Goal: Task Accomplishment & Management: Use online tool/utility

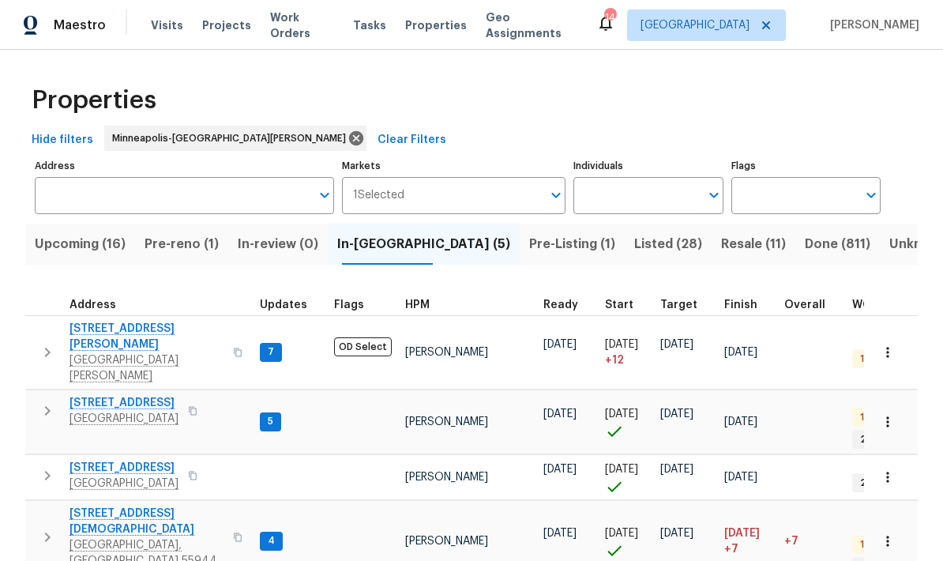
scroll to position [63, 0]
click at [114, 537] on span "Kasson, MN 55944" at bounding box center [147, 553] width 154 height 32
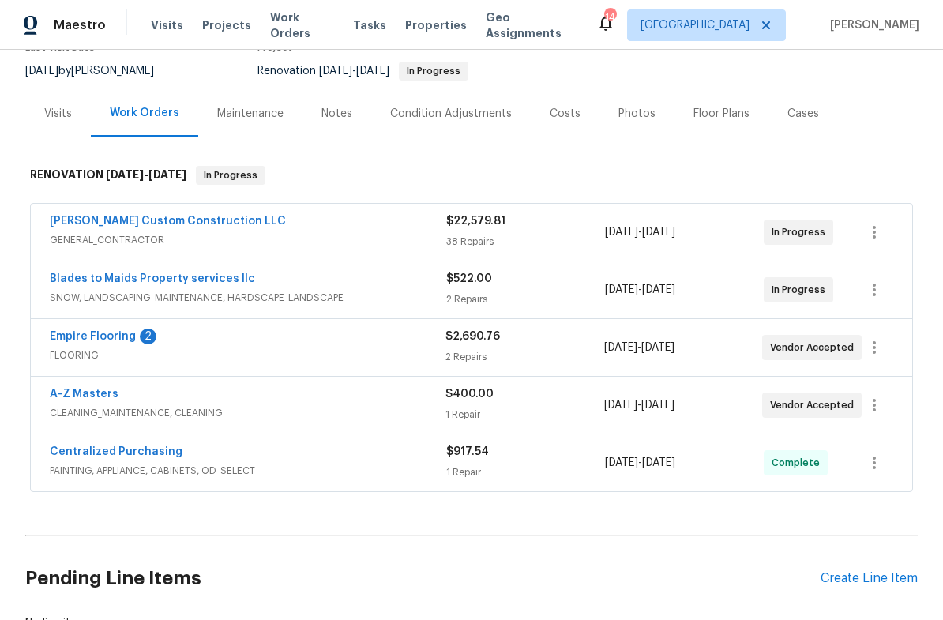
scroll to position [91, 0]
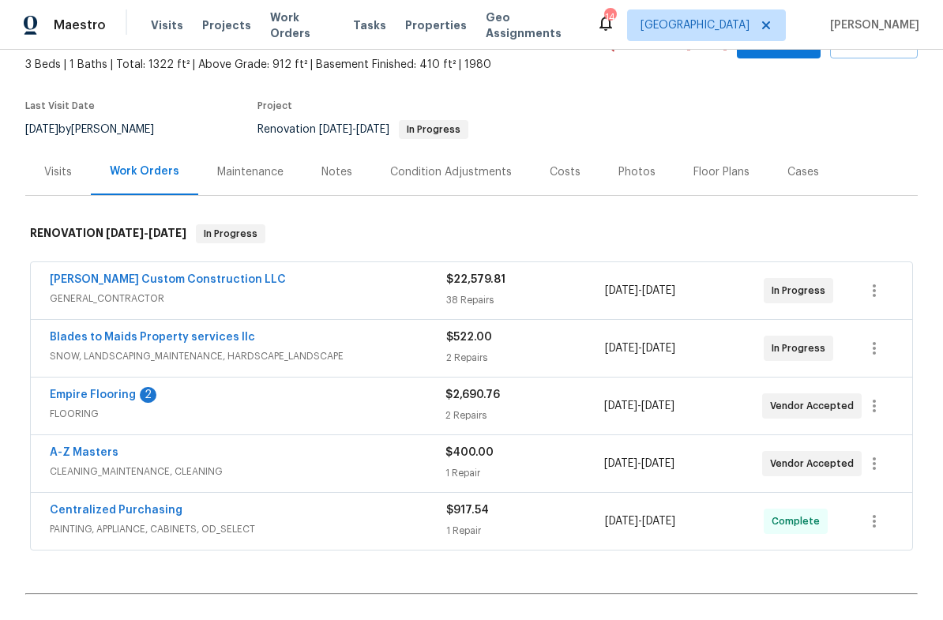
click at [339, 174] on div "Notes" at bounding box center [336, 172] width 31 height 16
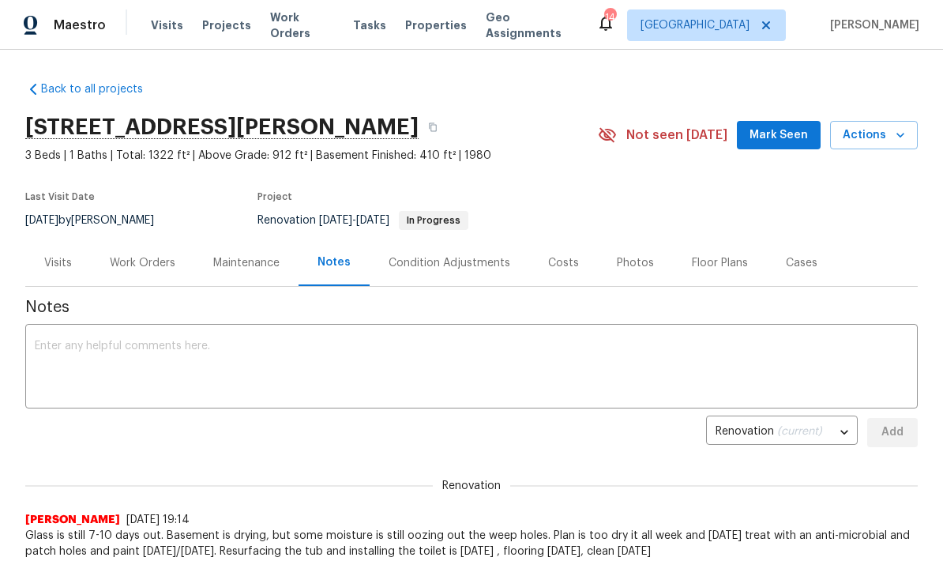
click at [142, 266] on div "Work Orders" at bounding box center [143, 263] width 66 height 16
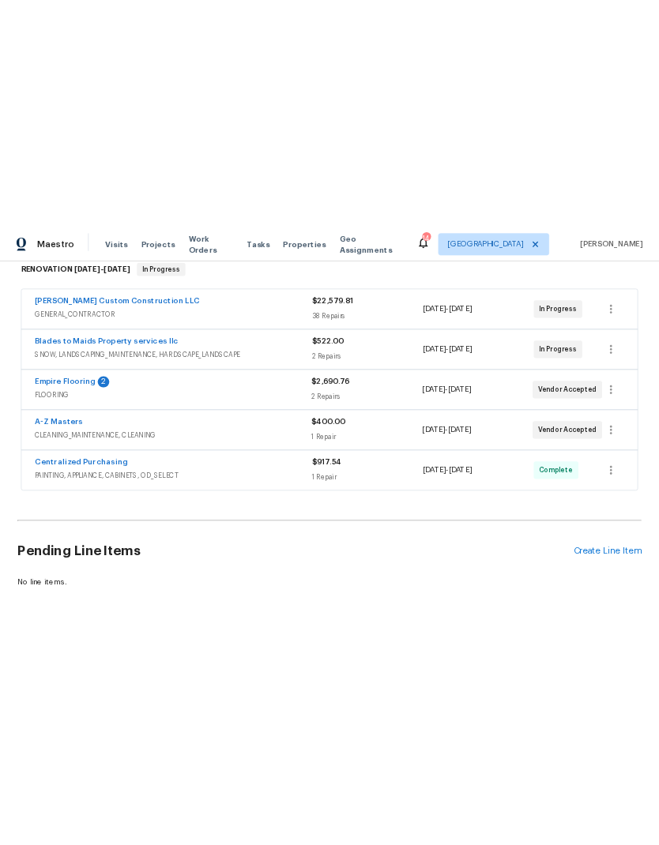
scroll to position [263, 0]
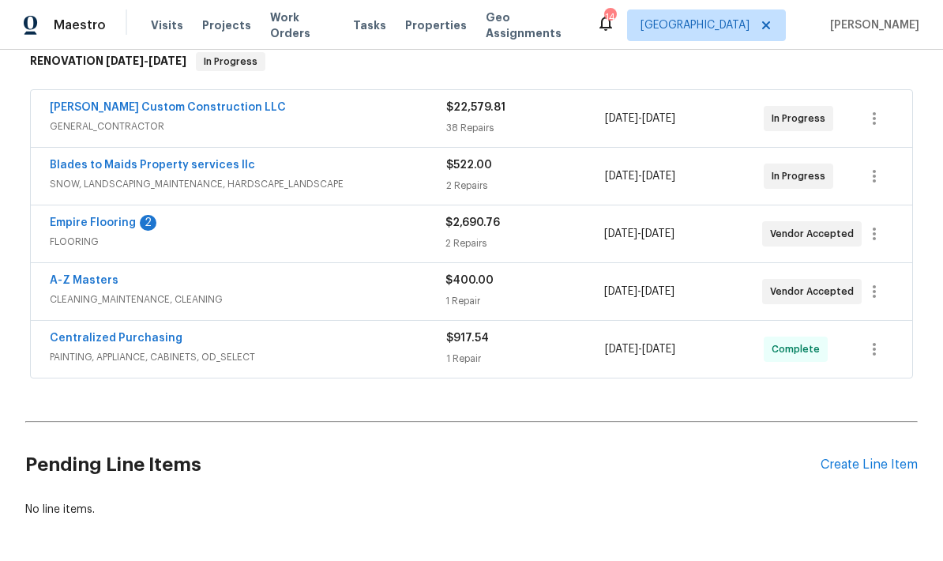
click at [884, 457] on div "Create Line Item" at bounding box center [869, 464] width 97 height 15
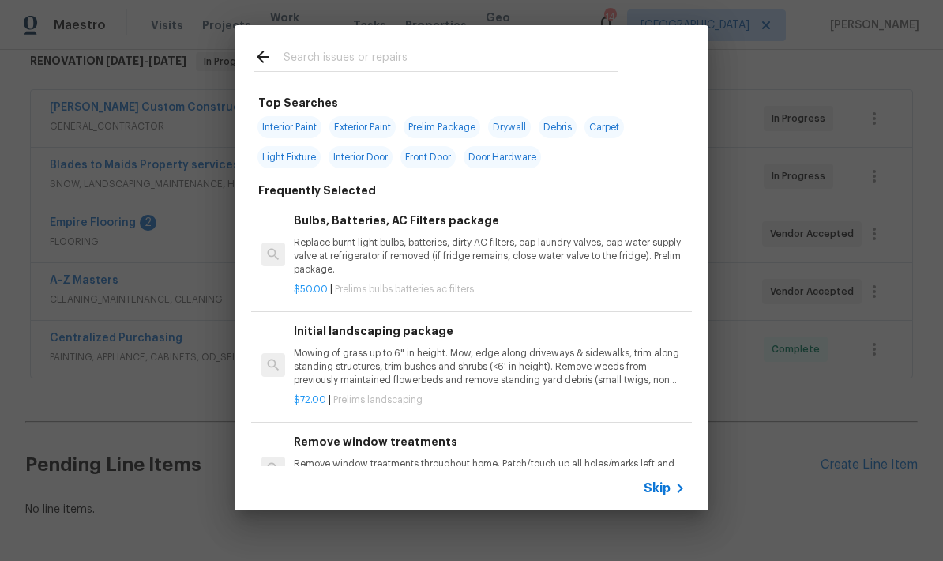
click at [309, 59] on input "text" at bounding box center [451, 59] width 335 height 24
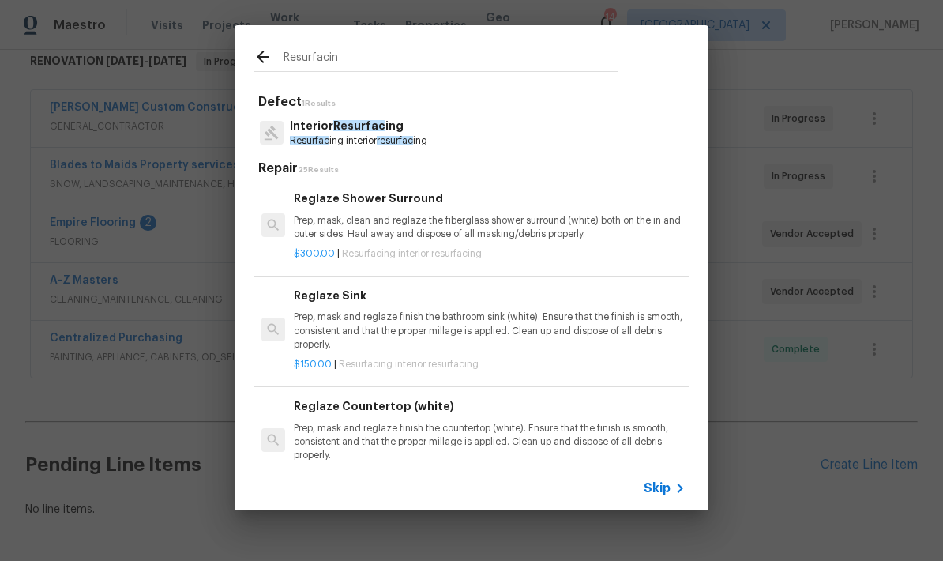
type input "Resurfacing"
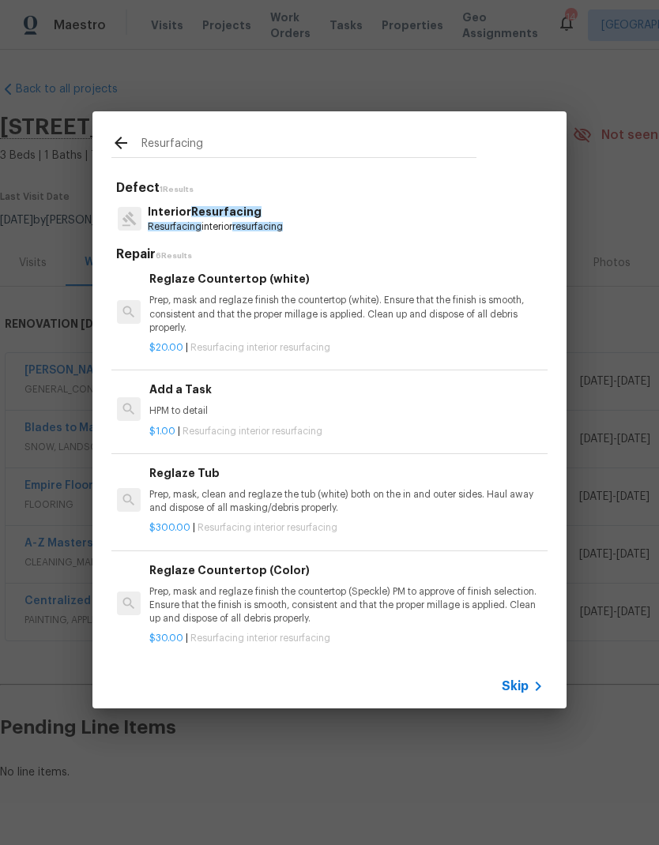
scroll to position [212, 2]
click at [262, 490] on p "Prep, mask, clean and reglaze the tub (white) both on the in and outer sides. H…" at bounding box center [345, 502] width 392 height 27
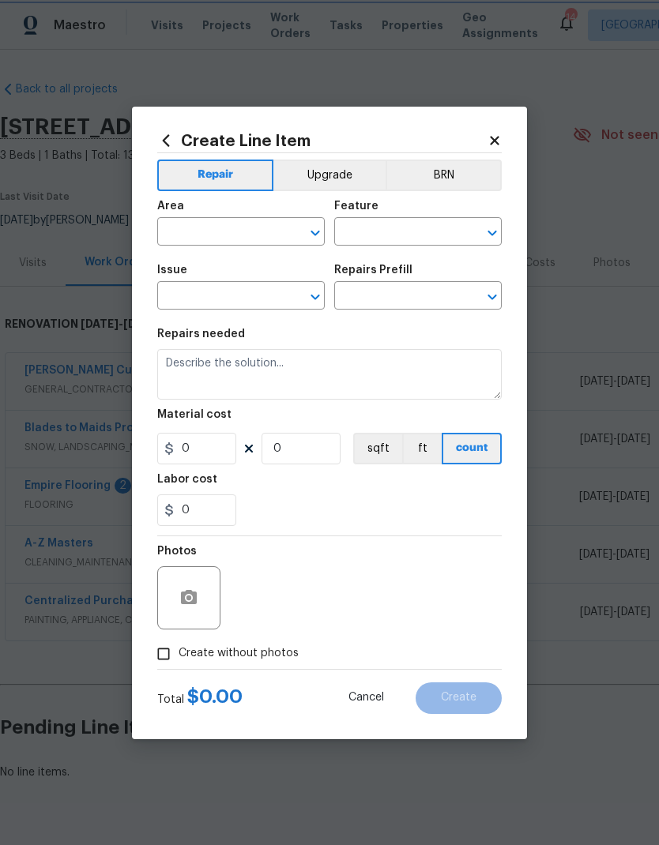
type input "Interior Resurfacing"
type textarea "Prep, mask, clean and reglaze the tub (white) both on the in and outer sides. H…"
type input "1"
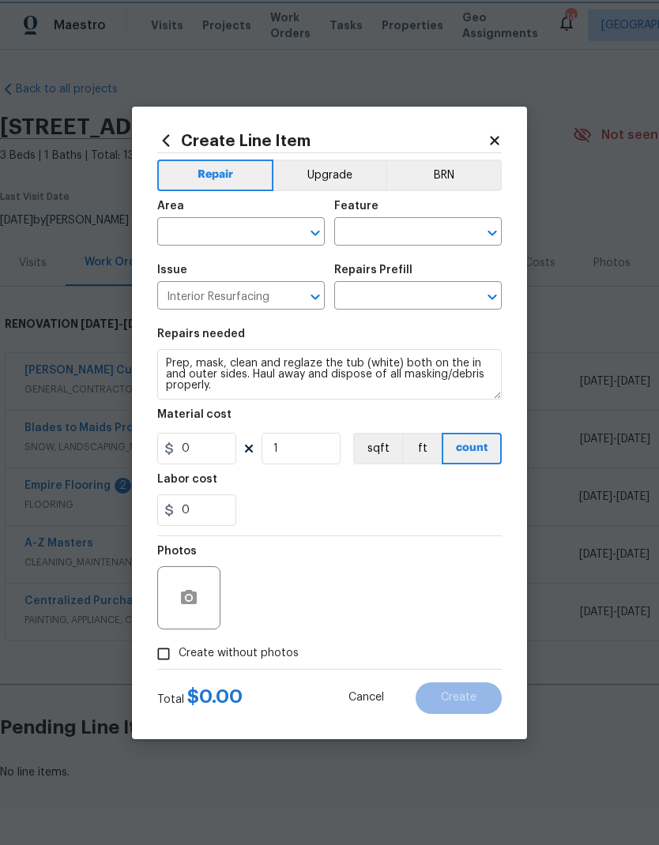
type input "Reglaze Tub $300.00"
type input "300"
click at [203, 514] on input "0" at bounding box center [196, 510] width 79 height 32
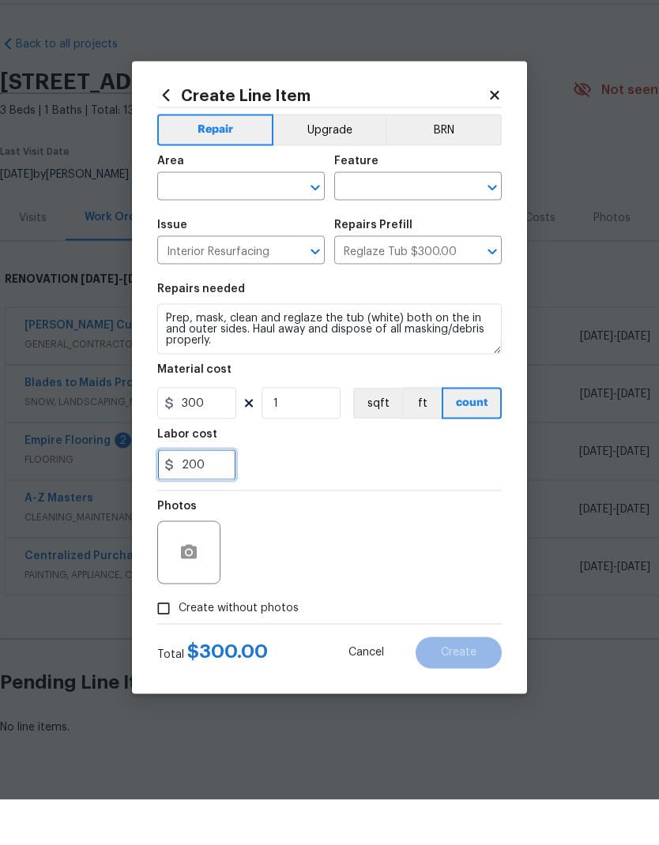
type input "200"
click at [206, 221] on input "text" at bounding box center [218, 233] width 123 height 24
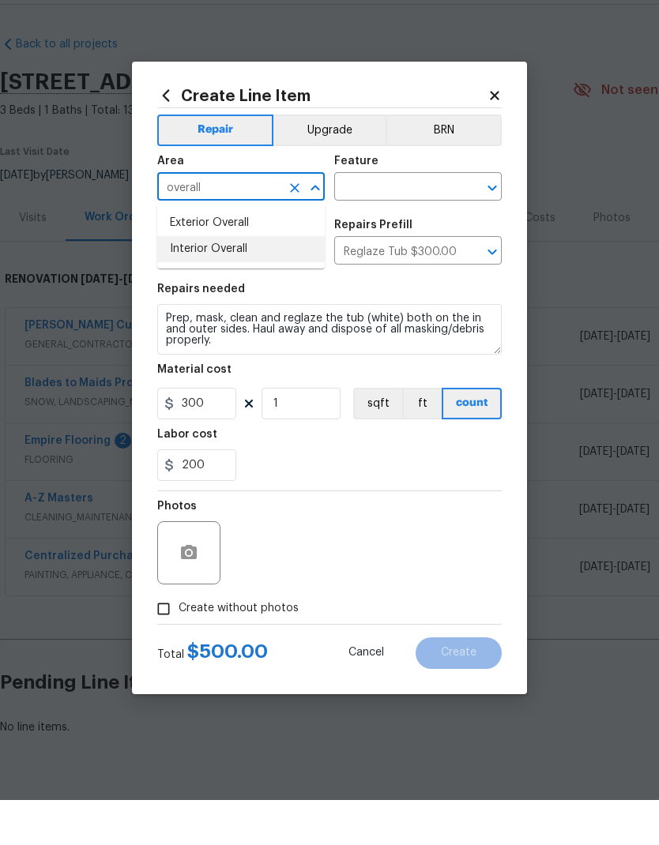
click at [191, 281] on li "Interior Overall" at bounding box center [240, 294] width 167 height 26
type input "Interior Overall"
click at [363, 221] on input "text" at bounding box center [395, 233] width 123 height 24
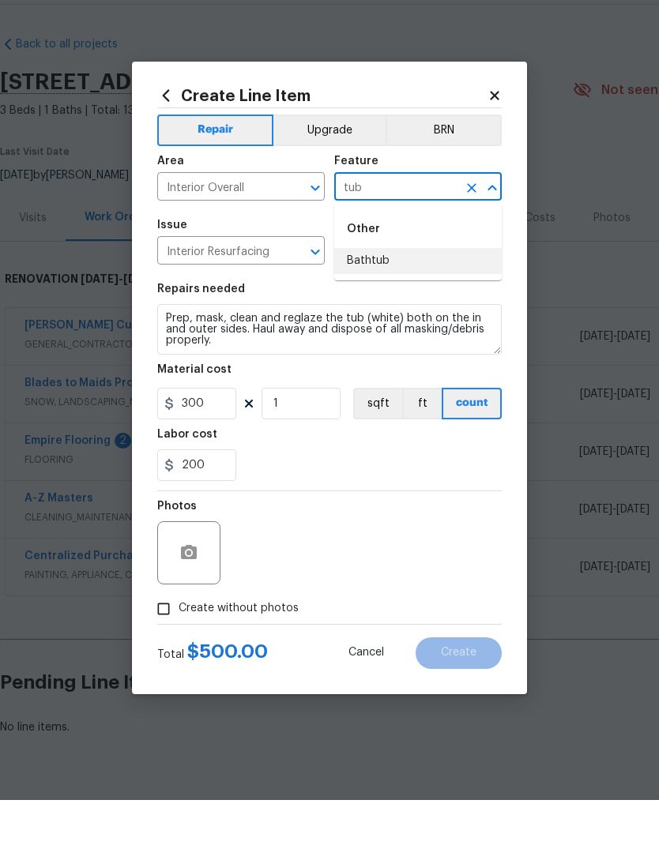
click at [373, 293] on li "Bathtub" at bounding box center [417, 306] width 167 height 26
type input "Bathtub"
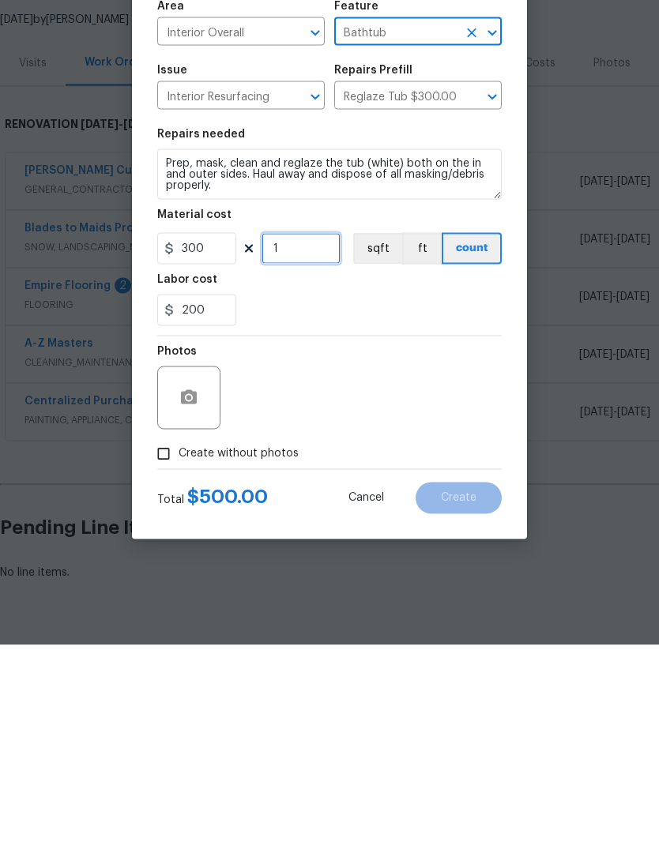
click at [302, 433] on input "1" at bounding box center [300, 449] width 79 height 32
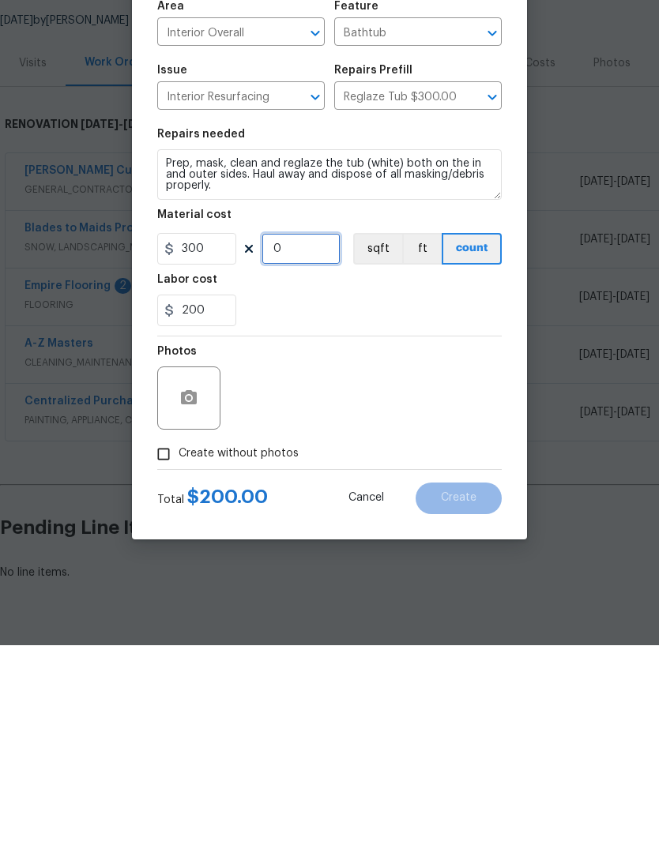
type input "1"
click at [210, 494] on input "200" at bounding box center [196, 510] width 79 height 32
type input "2"
type input "400"
click at [284, 474] on div "Labor cost" at bounding box center [329, 484] width 344 height 21
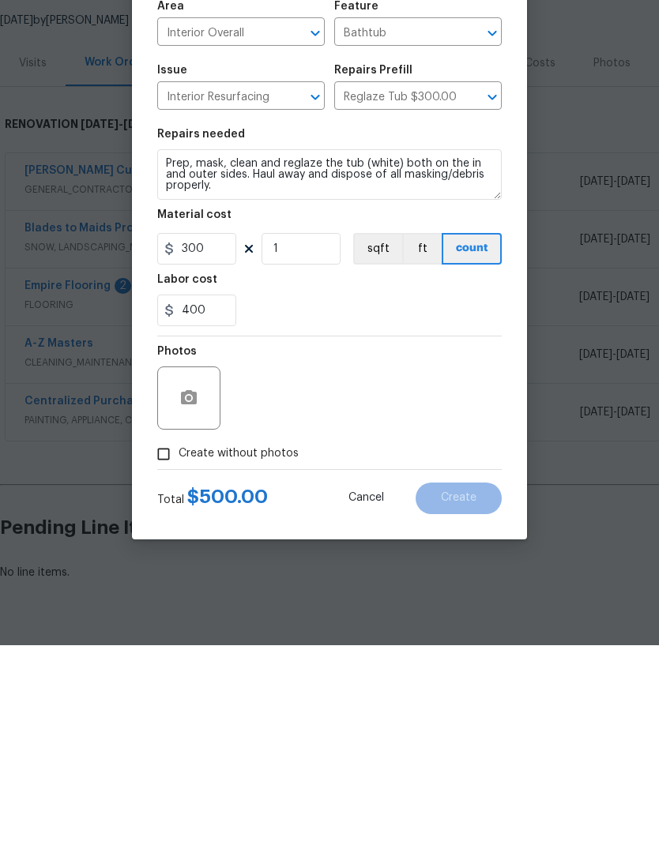
click at [283, 285] on div "Interior Resurfacing ​" at bounding box center [240, 297] width 167 height 24
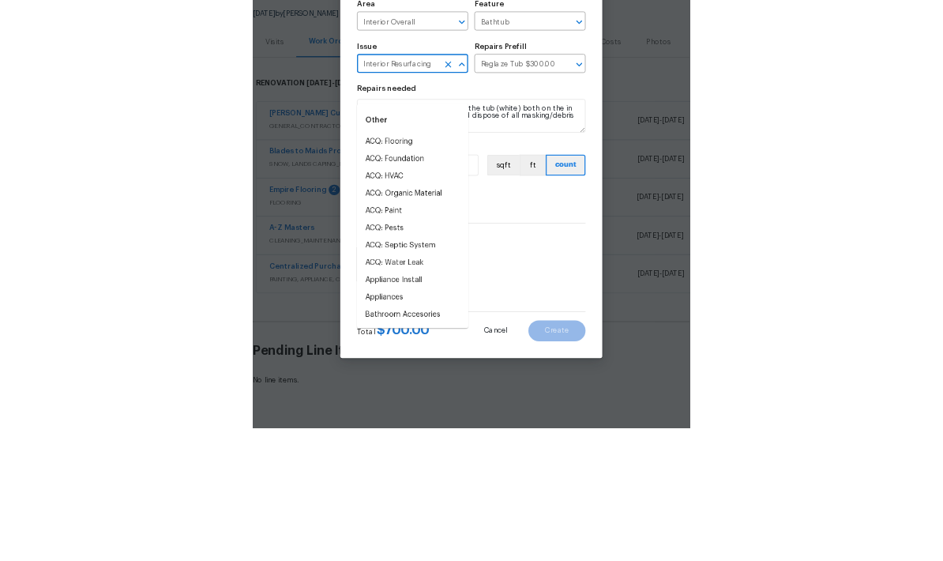
scroll to position [42, 0]
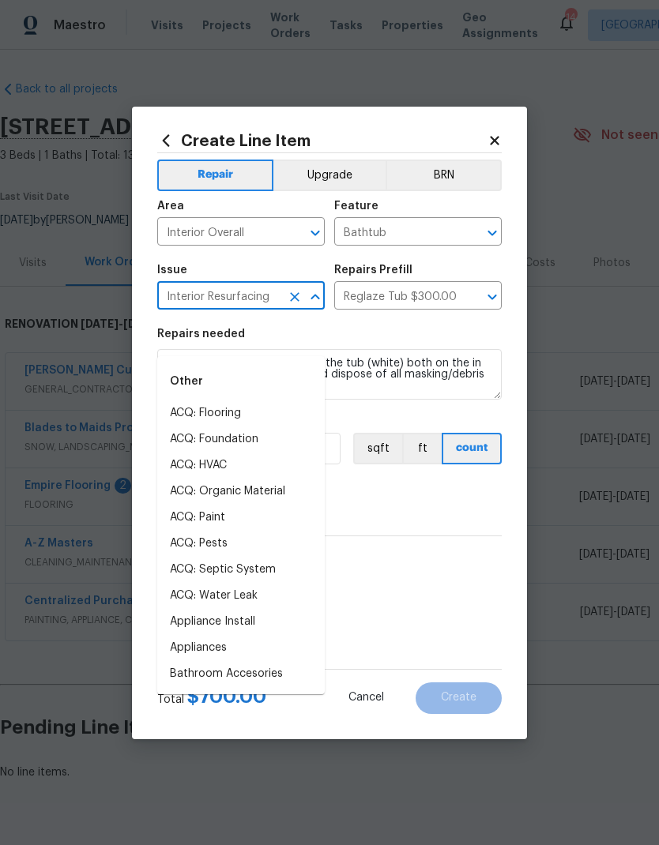
click at [370, 492] on div "Labor cost" at bounding box center [329, 484] width 344 height 21
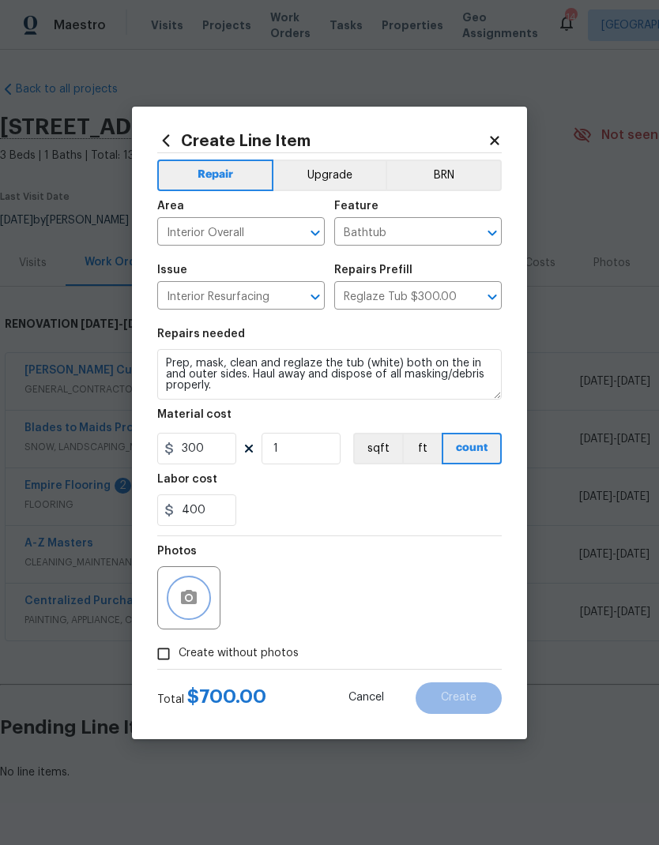
click at [173, 595] on button "button" at bounding box center [189, 598] width 38 height 38
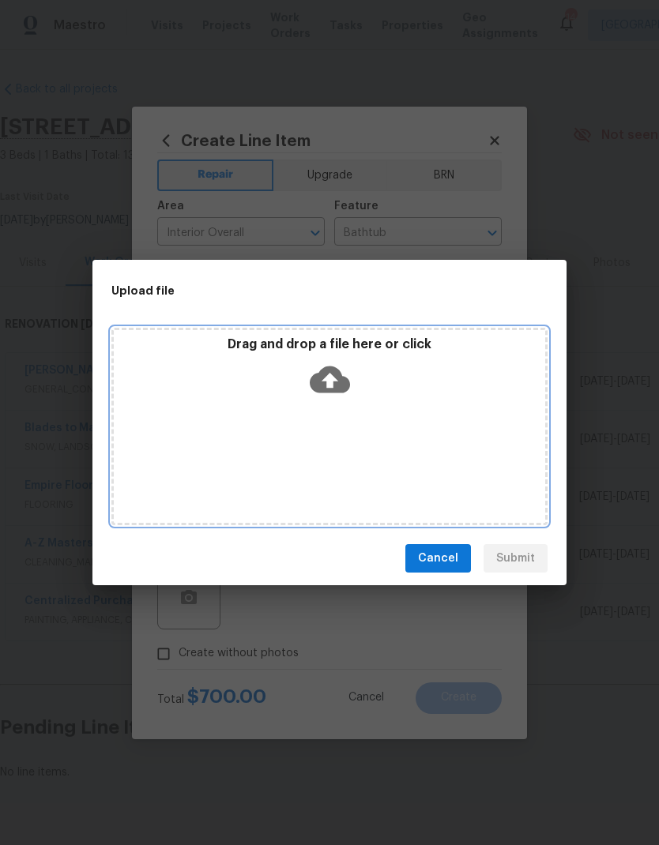
click at [224, 393] on div "Drag and drop a file here or click" at bounding box center [329, 370] width 431 height 68
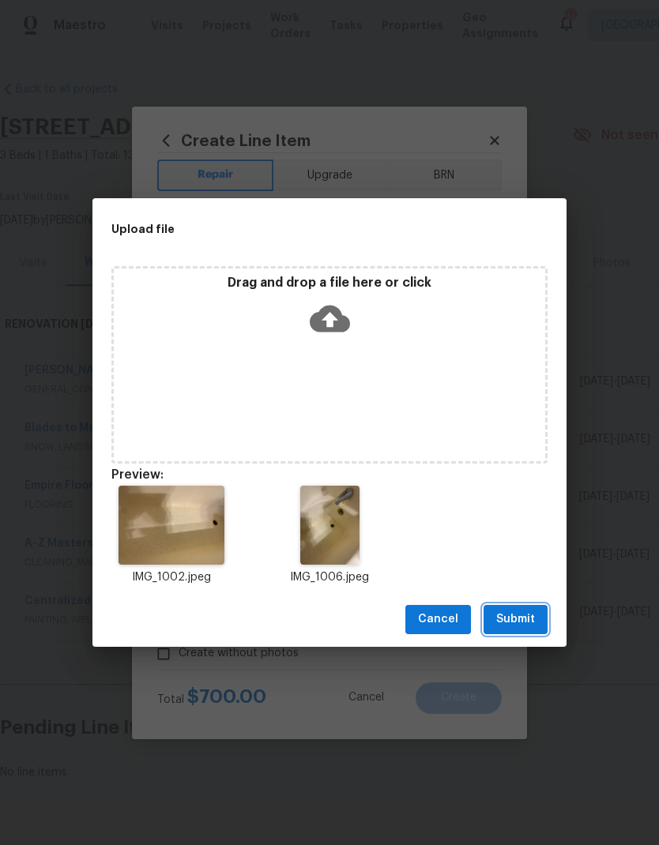
click at [518, 618] on span "Submit" at bounding box center [515, 620] width 39 height 20
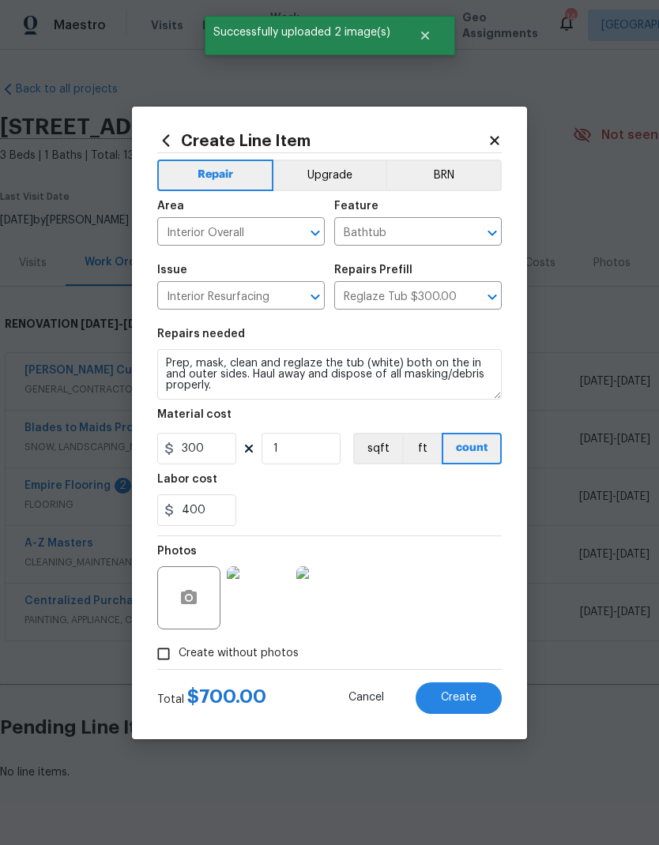
click at [441, 619] on button "Create" at bounding box center [458, 698] width 86 height 32
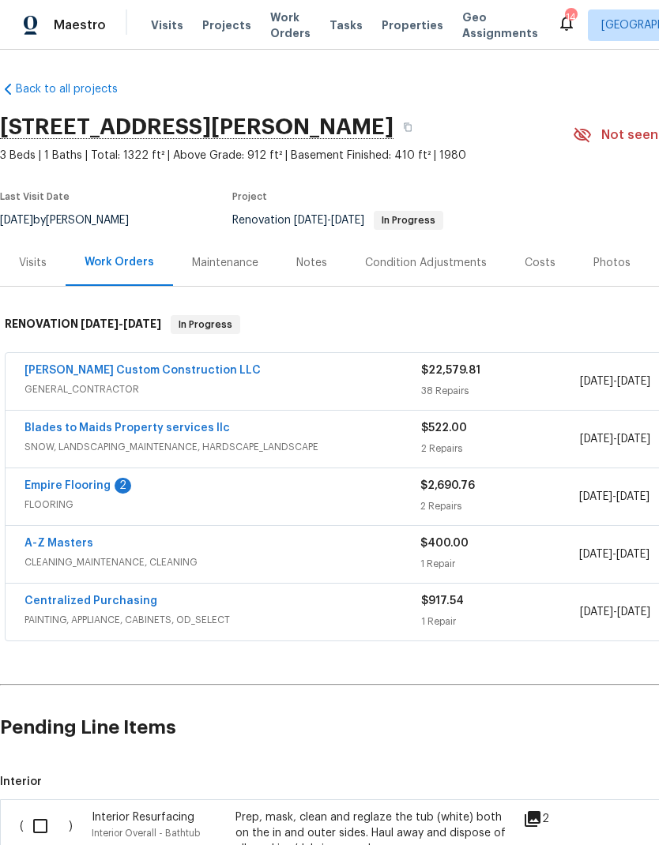
click at [36, 619] on input "checkbox" at bounding box center [46, 826] width 45 height 33
checkbox input "true"
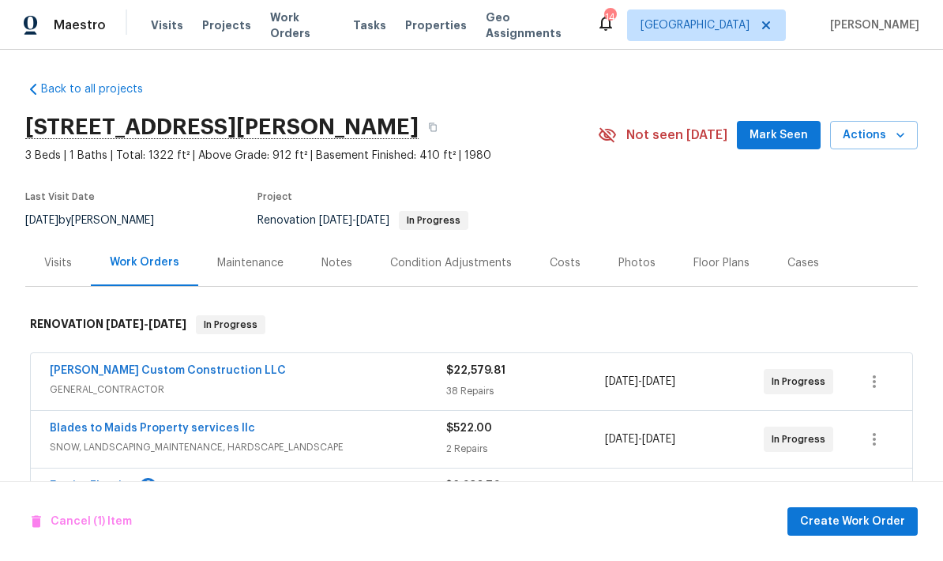
scroll to position [63, 0]
click at [838, 528] on span "Create Work Order" at bounding box center [852, 522] width 105 height 20
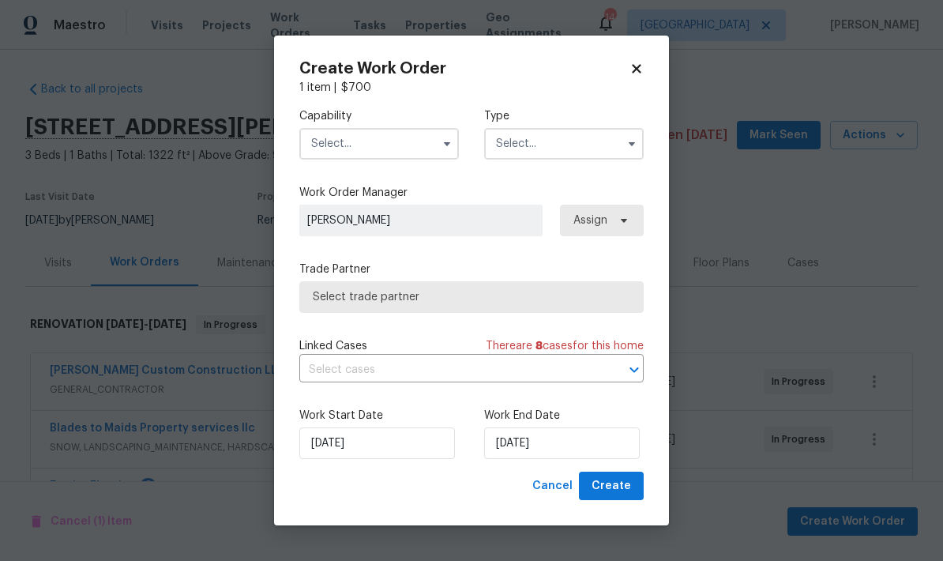
click at [325, 145] on input "text" at bounding box center [379, 144] width 160 height 32
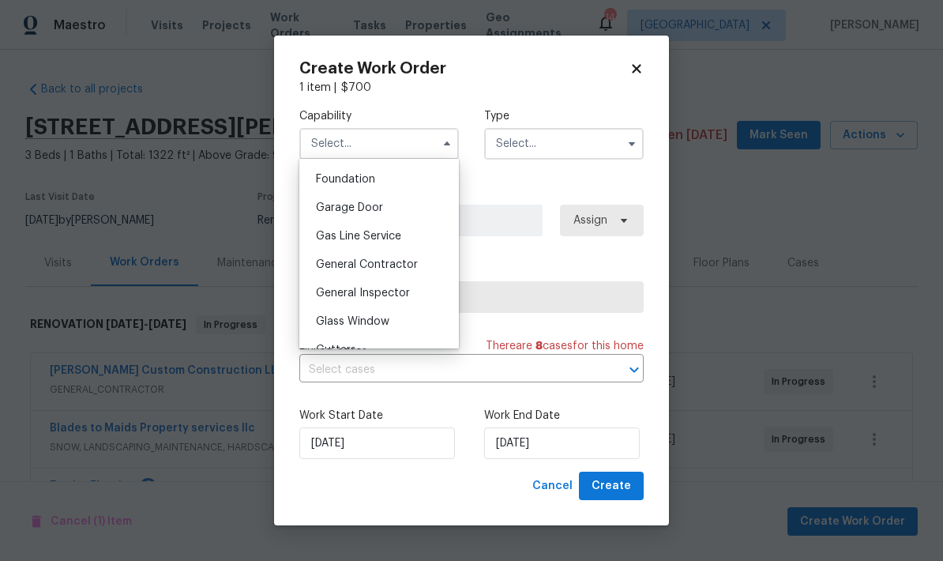
scroll to position [671, 0]
click at [325, 265] on span "General Contractor" at bounding box center [367, 261] width 102 height 11
type input "General Contractor"
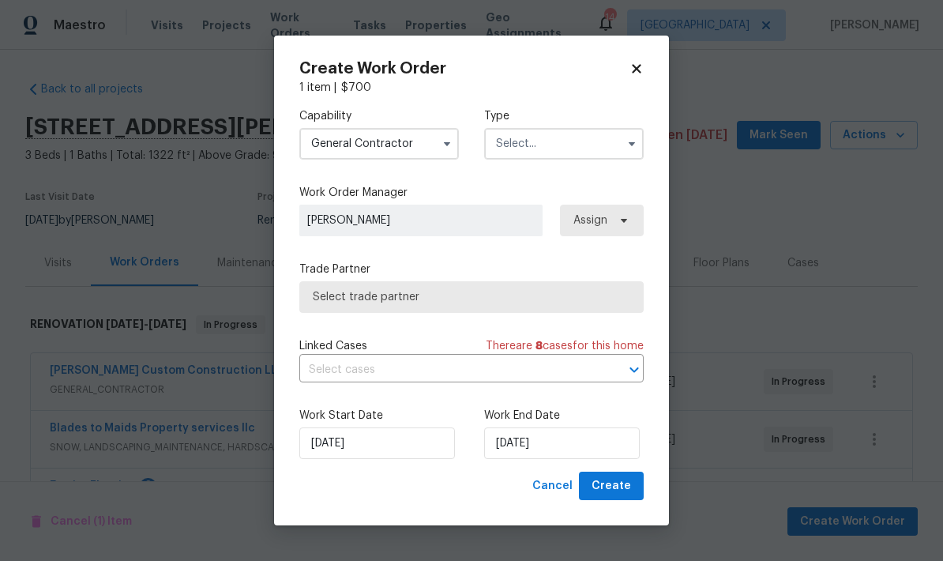
click at [516, 148] on input "text" at bounding box center [564, 144] width 160 height 32
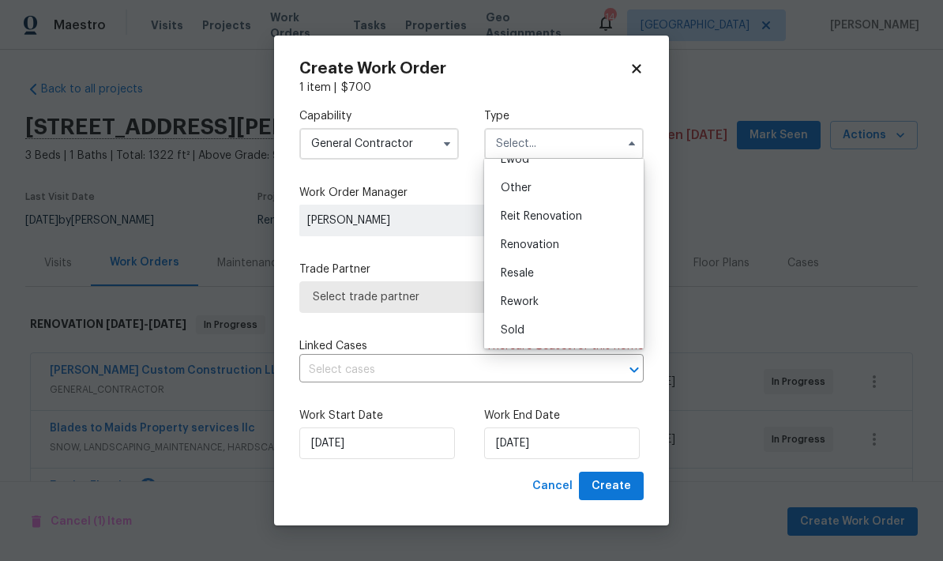
scroll to position [188, 0]
click at [512, 245] on span "Renovation" at bounding box center [530, 244] width 58 height 11
type input "Renovation"
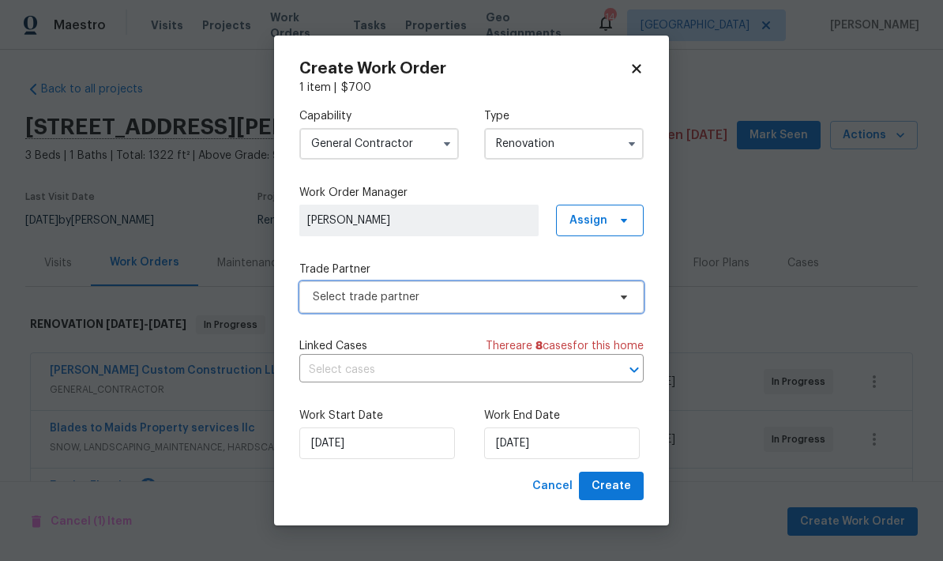
click at [324, 302] on span "Select trade partner" at bounding box center [460, 297] width 295 height 16
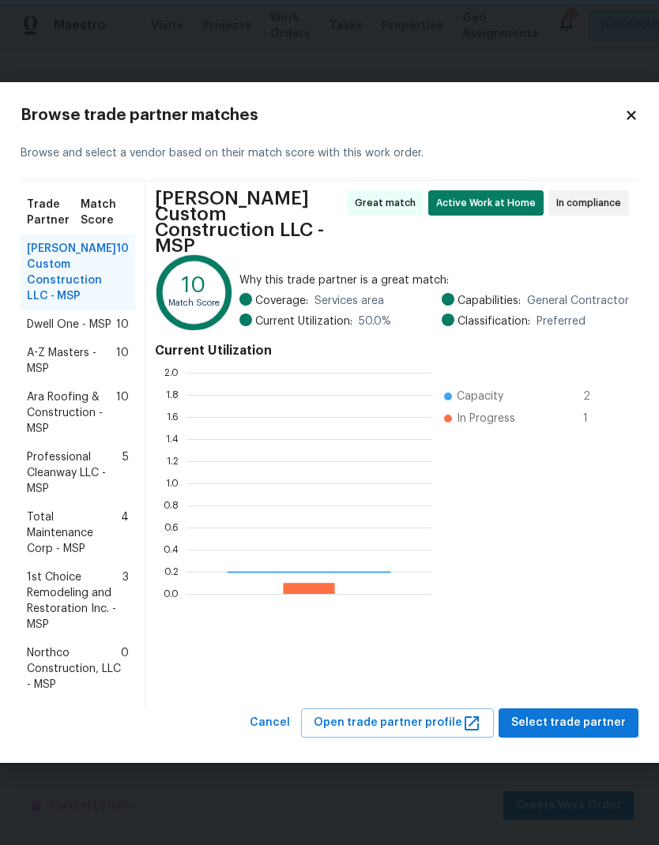
scroll to position [221, 245]
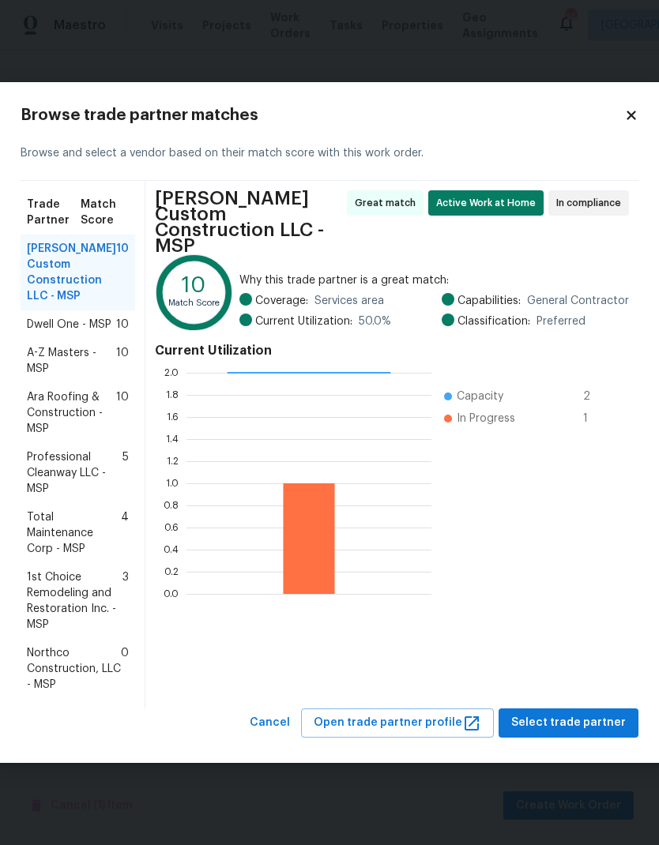
click at [44, 538] on span "Total Maintenance Corp - MSP" at bounding box center [74, 532] width 94 height 47
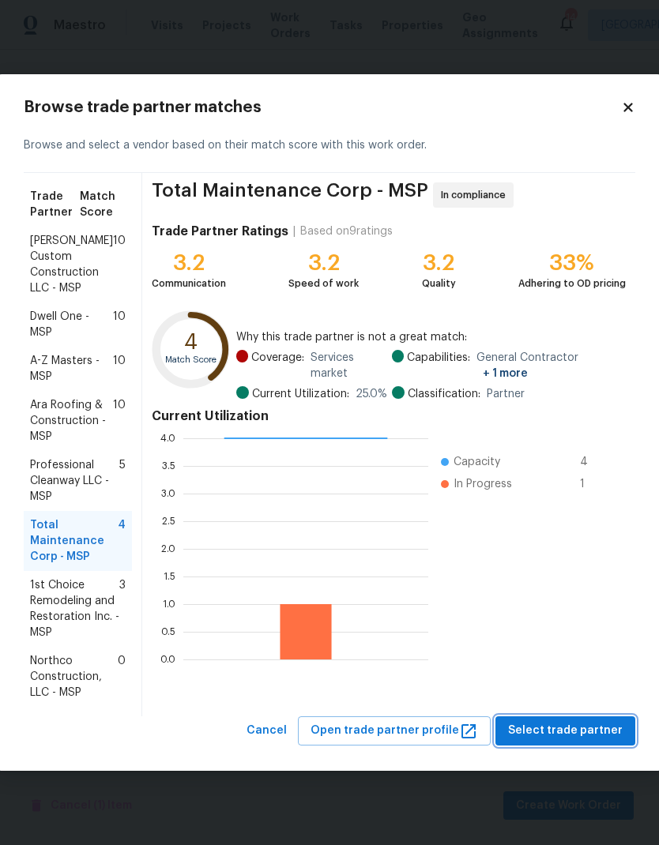
click at [584, 619] on span "Select trade partner" at bounding box center [565, 731] width 115 height 20
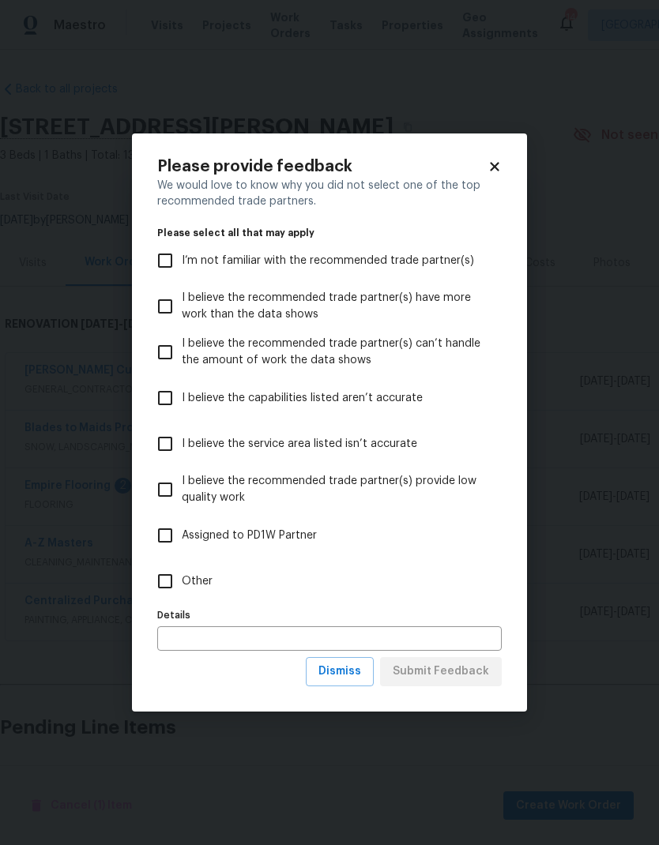
click at [163, 581] on input "Other" at bounding box center [164, 581] width 33 height 33
checkbox input "true"
click at [173, 619] on input "text" at bounding box center [329, 638] width 344 height 24
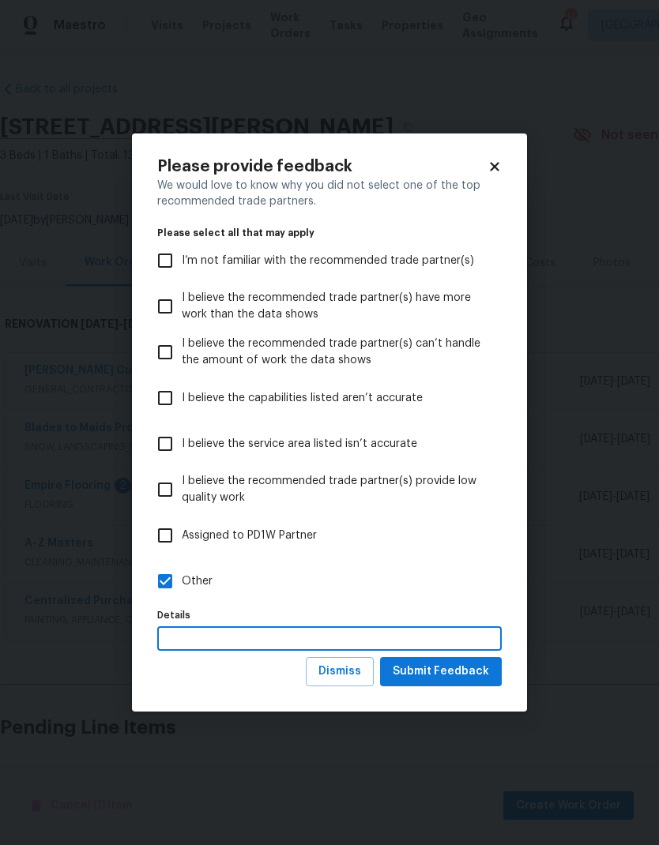
scroll to position [58, 0]
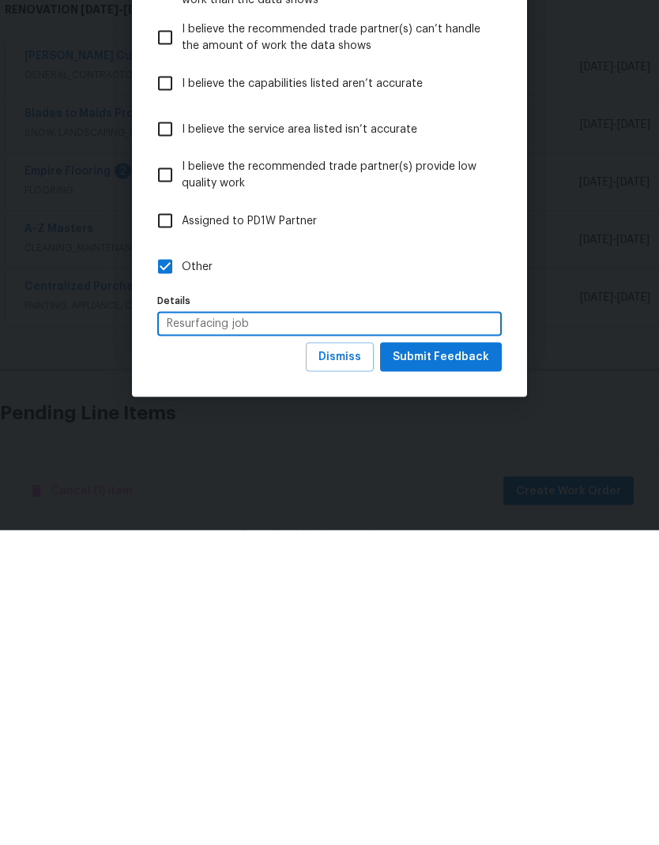
type input "Resurfacing job"
click at [441, 619] on span "Submit Feedback" at bounding box center [441, 672] width 96 height 20
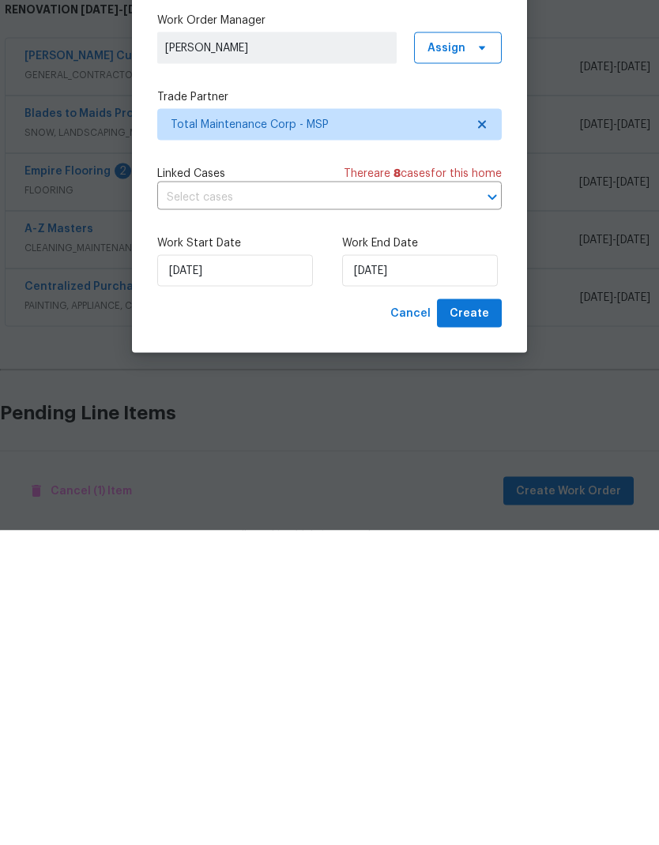
scroll to position [63, 0]
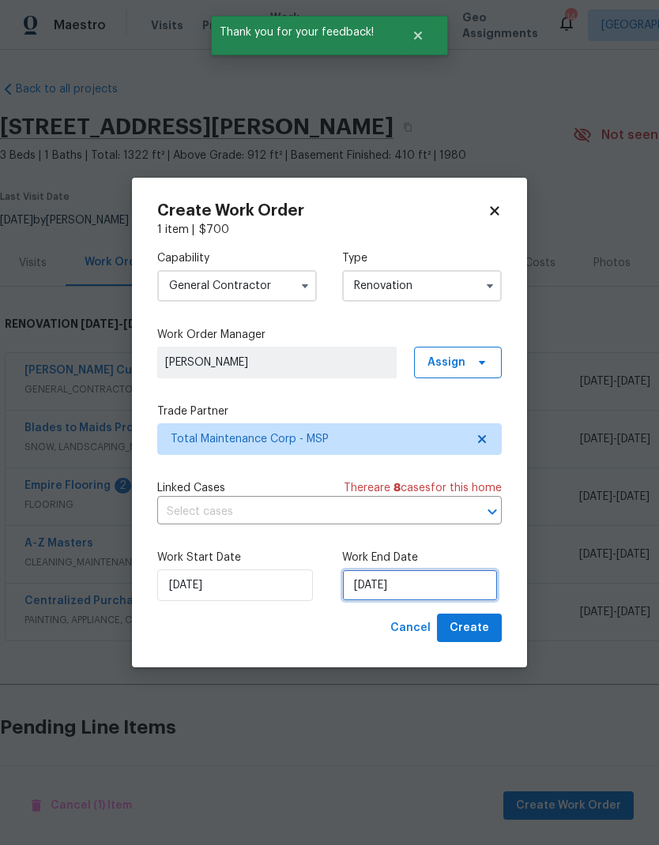
click at [433, 588] on input "[DATE]" at bounding box center [420, 585] width 156 height 32
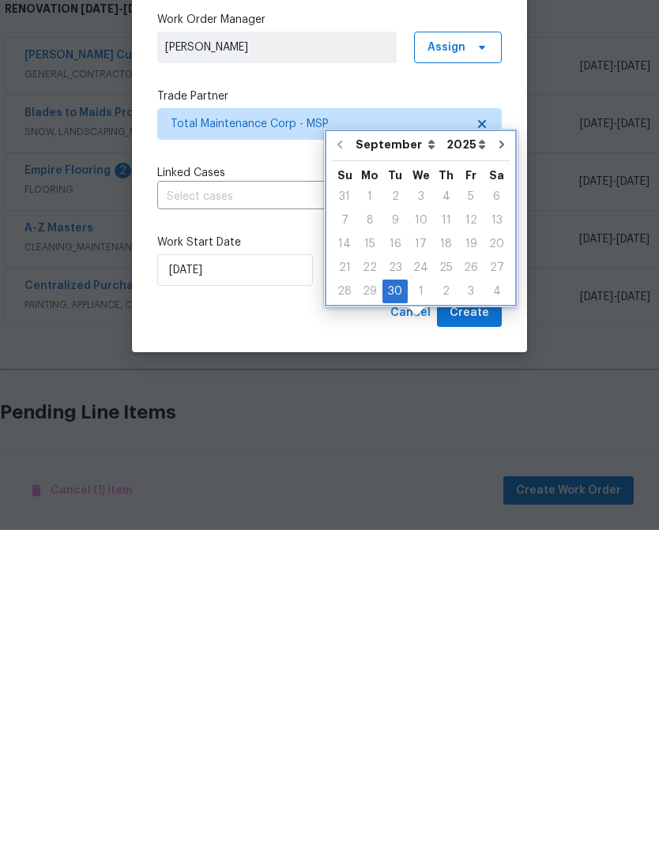
click at [495, 453] on icon "Go to next month" at bounding box center [501, 459] width 13 height 13
type input "[DATE]"
select select "9"
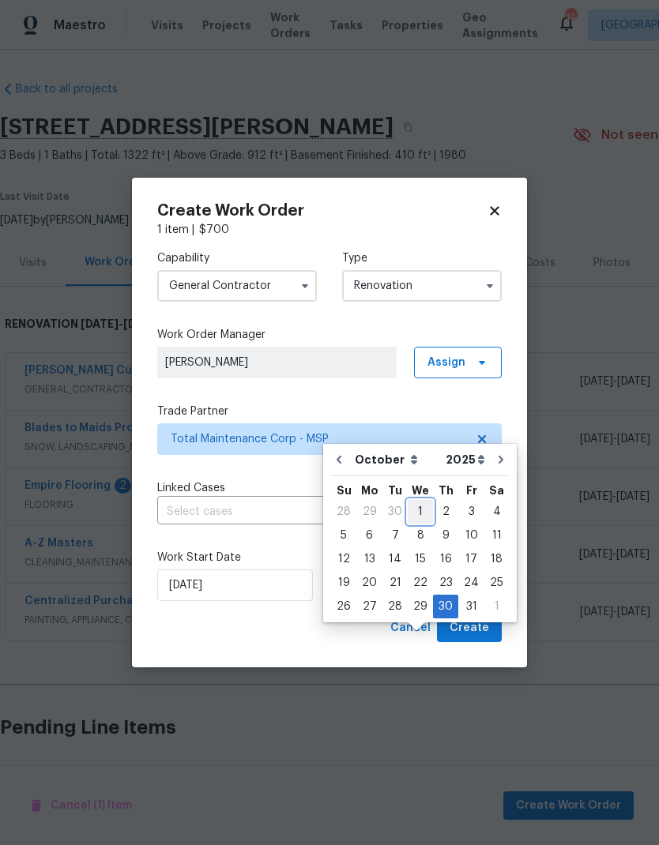
click at [415, 501] on div "1" at bounding box center [420, 512] width 25 height 22
type input "[DATE]"
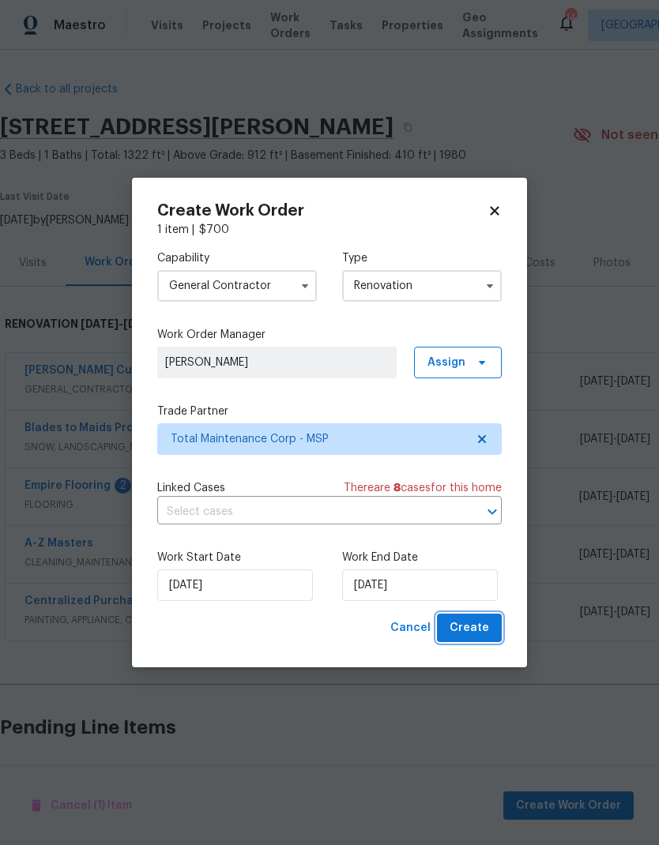
click at [467, 619] on span "Create" at bounding box center [468, 628] width 39 height 20
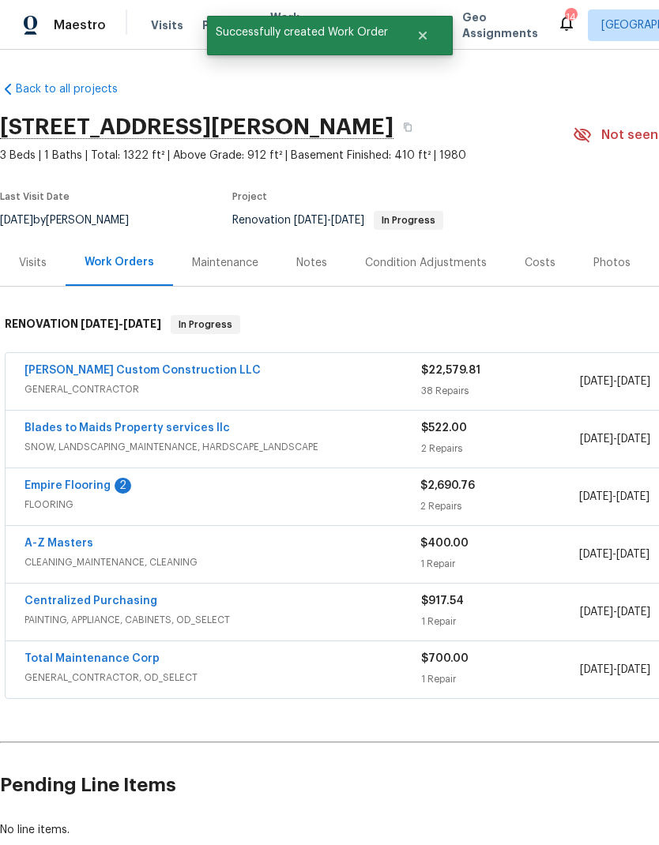
click at [38, 480] on link "Empire Flooring" at bounding box center [67, 485] width 86 height 11
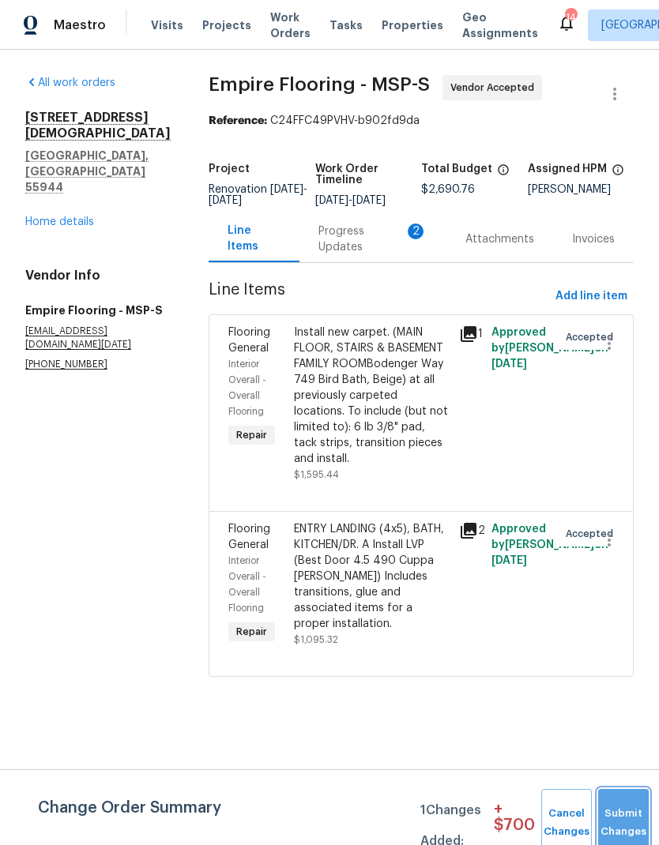
click at [626, 619] on span "Submit Changes" at bounding box center [623, 823] width 35 height 36
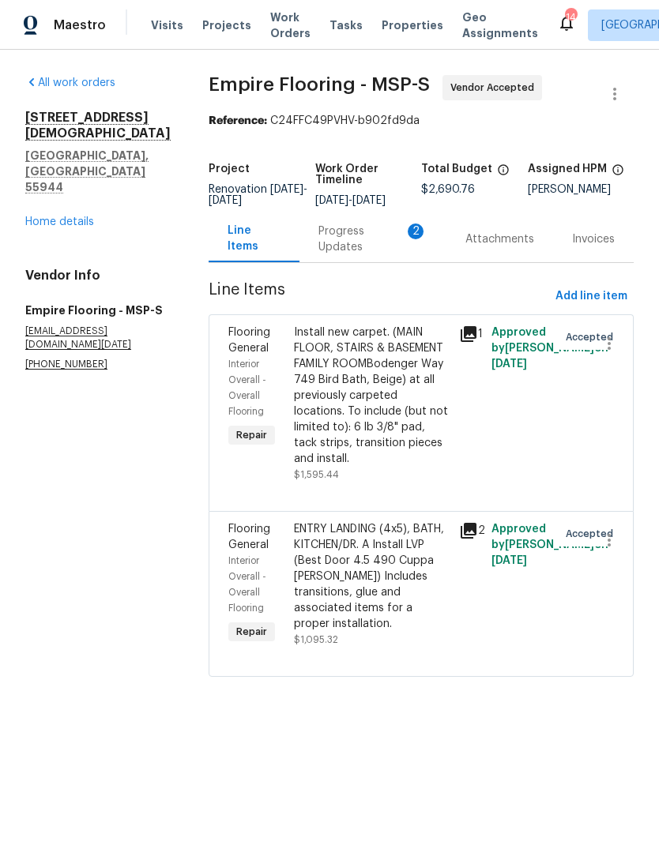
click at [333, 250] on div "Progress Updates 2" at bounding box center [372, 240] width 109 height 32
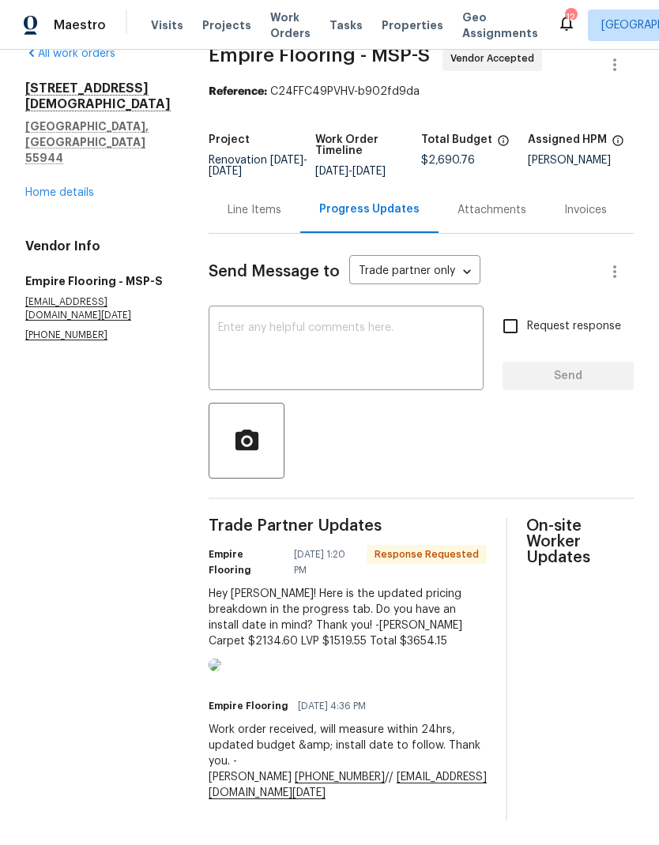
scroll to position [62, 0]
click at [235, 322] on textarea at bounding box center [346, 349] width 256 height 55
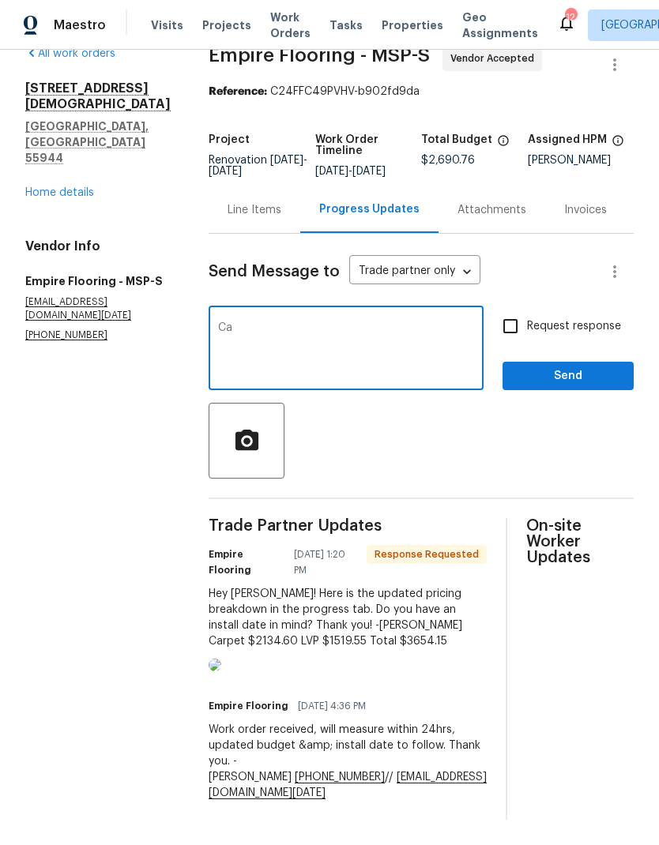
type textarea "C"
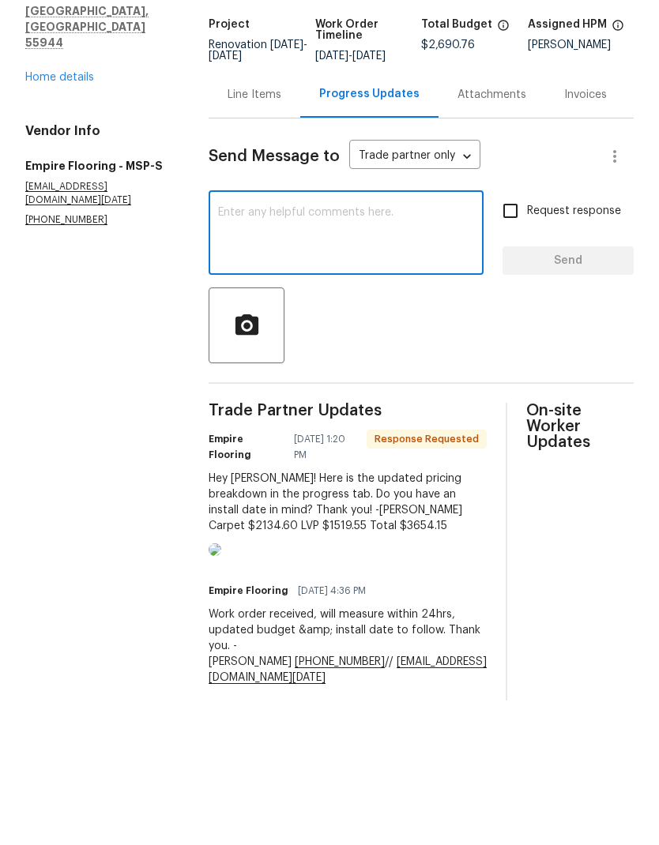
scroll to position [0, 0]
click at [42, 216] on link "Home details" at bounding box center [59, 221] width 69 height 11
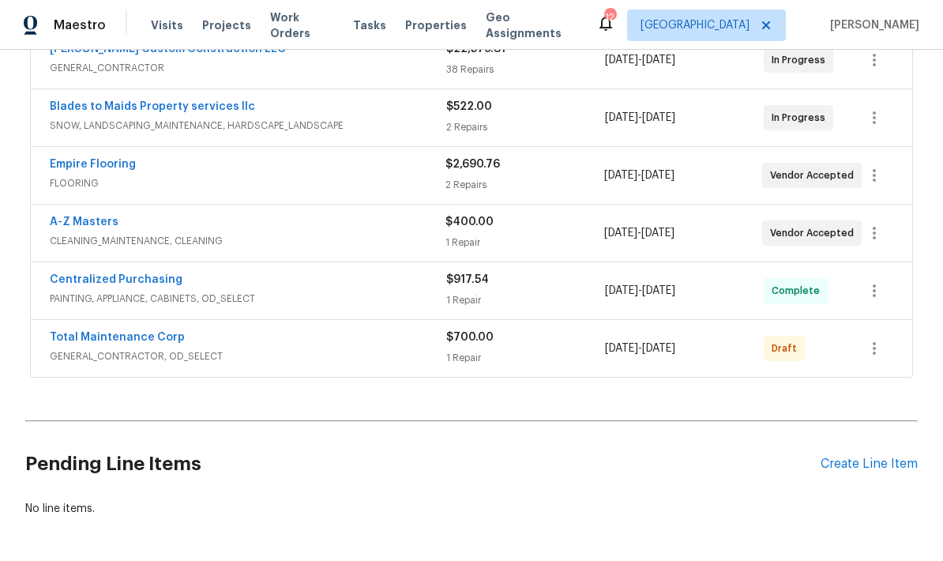
scroll to position [321, 0]
click at [873, 340] on icon "button" at bounding box center [874, 349] width 19 height 19
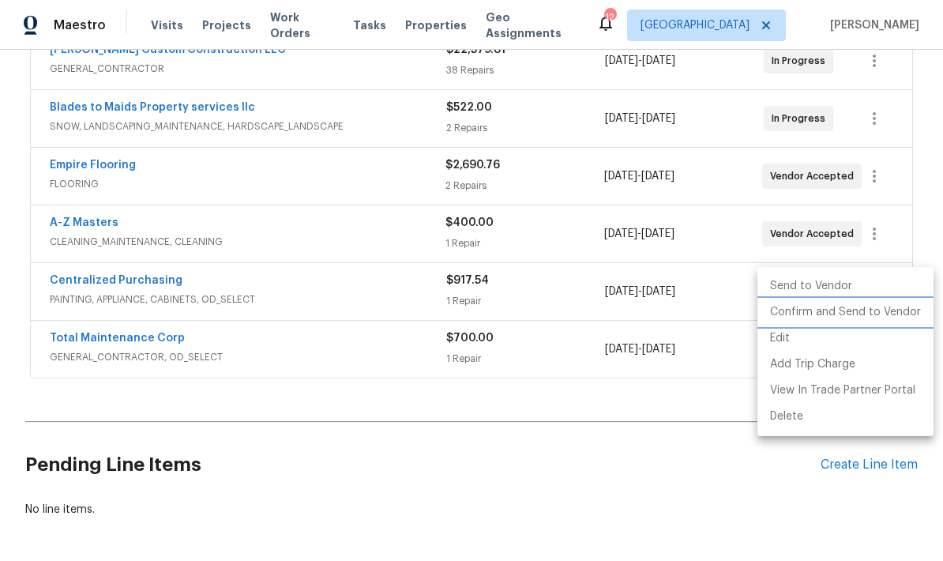
click at [791, 315] on li "Confirm and Send to Vendor" at bounding box center [845, 312] width 176 height 26
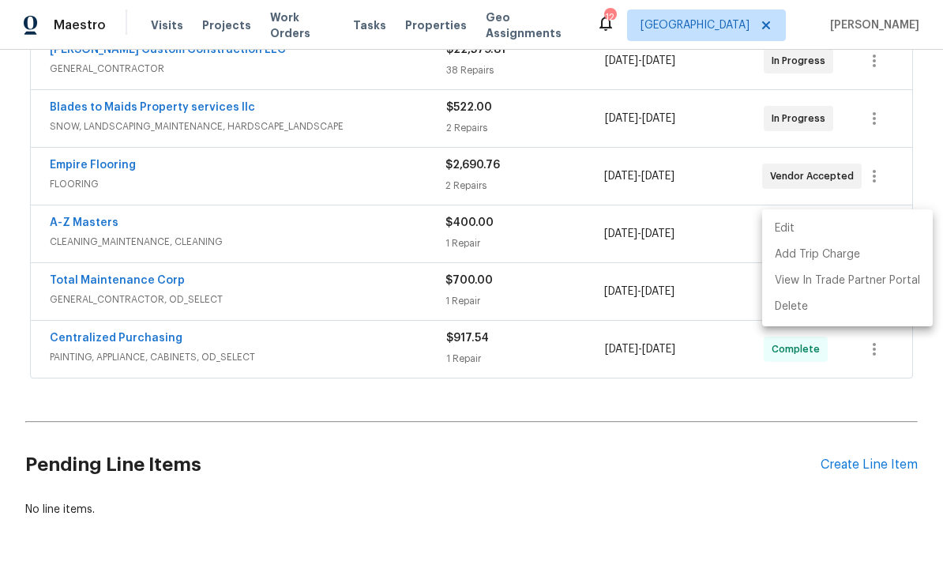
click at [40, 354] on div at bounding box center [471, 280] width 943 height 561
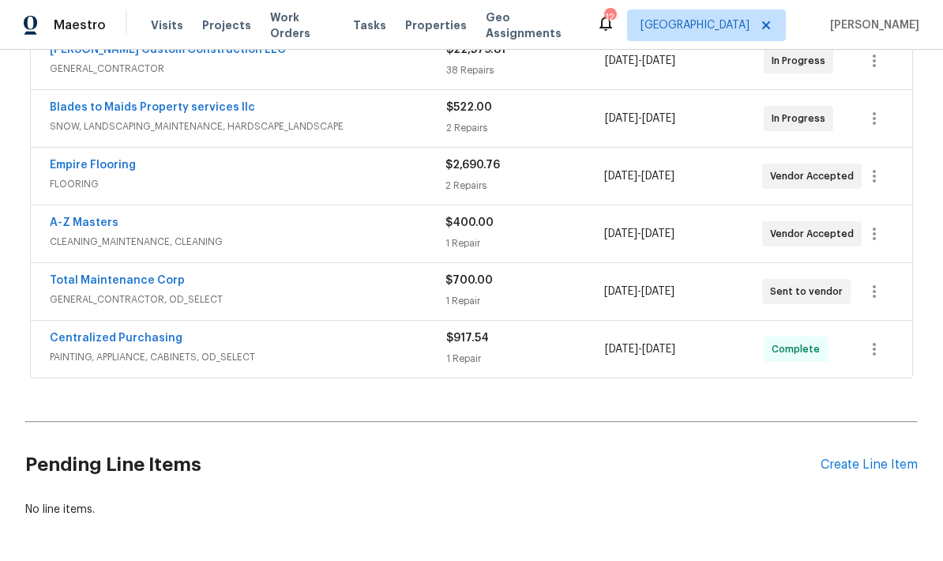
click at [59, 217] on link "A-Z Masters" at bounding box center [84, 222] width 69 height 11
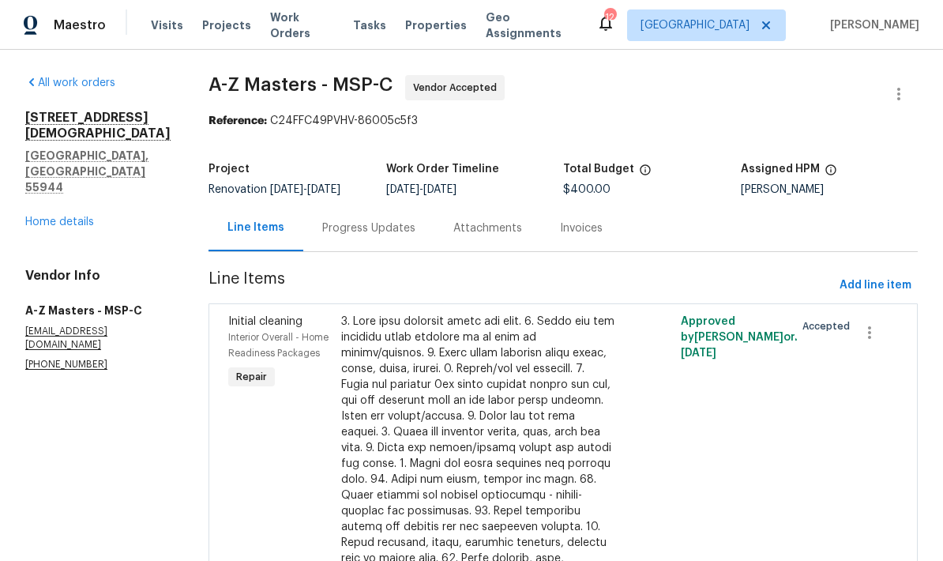
click at [322, 227] on div "Progress Updates" at bounding box center [368, 228] width 93 height 16
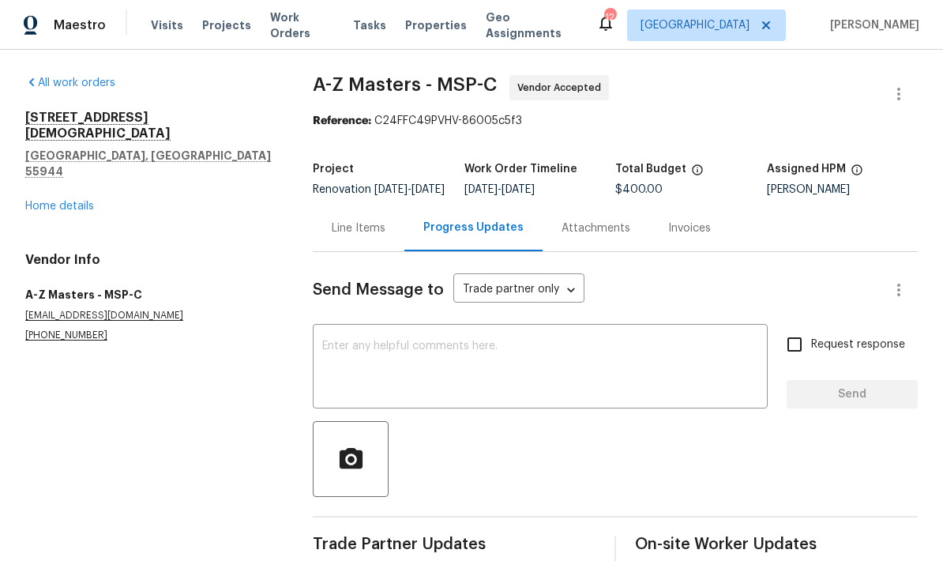
click at [332, 363] on textarea at bounding box center [540, 367] width 436 height 55
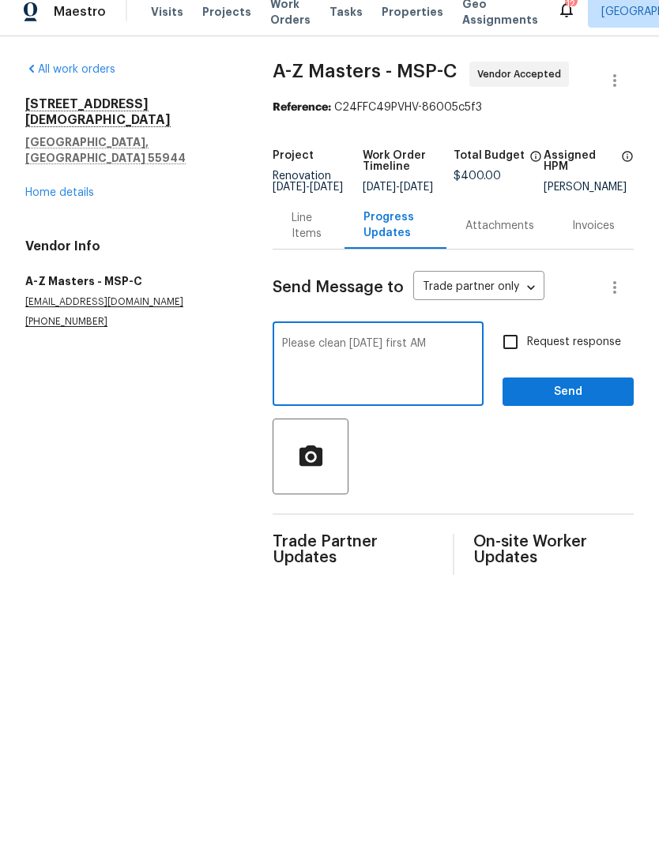
type textarea "Please clean [DATE] first AM"
click at [550, 408] on span "Send" at bounding box center [568, 406] width 106 height 20
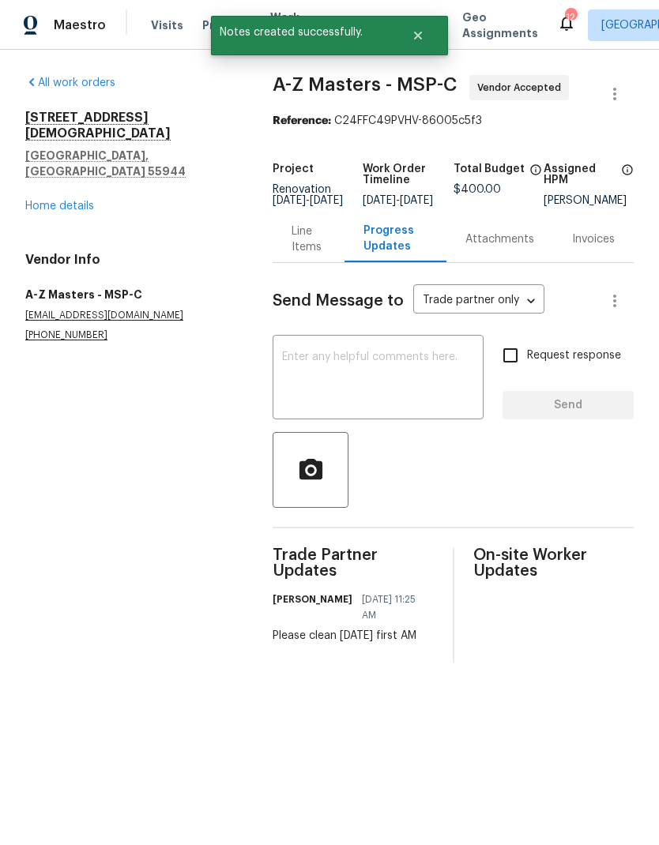
click at [43, 201] on link "Home details" at bounding box center [59, 206] width 69 height 11
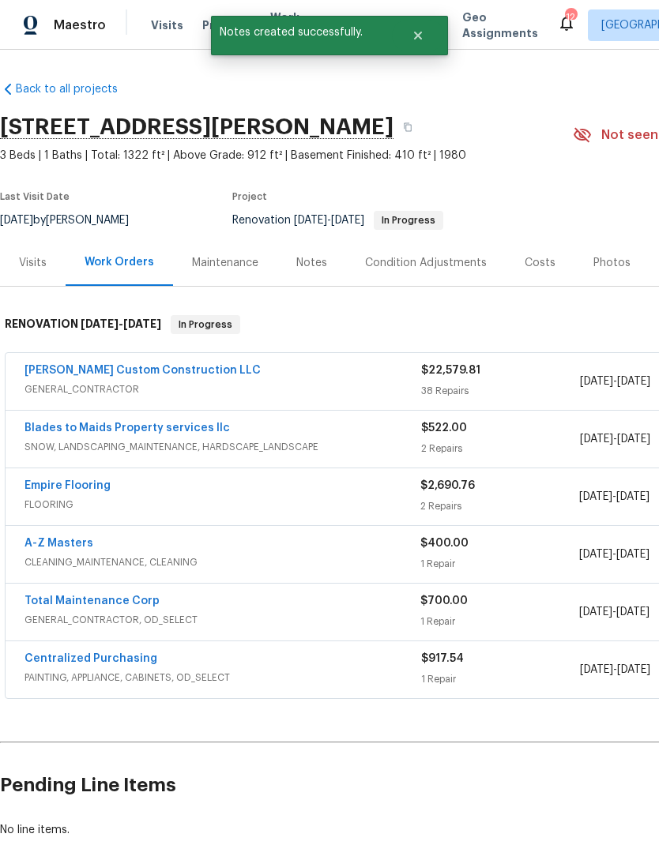
click at [43, 544] on link "A-Z Masters" at bounding box center [58, 543] width 69 height 11
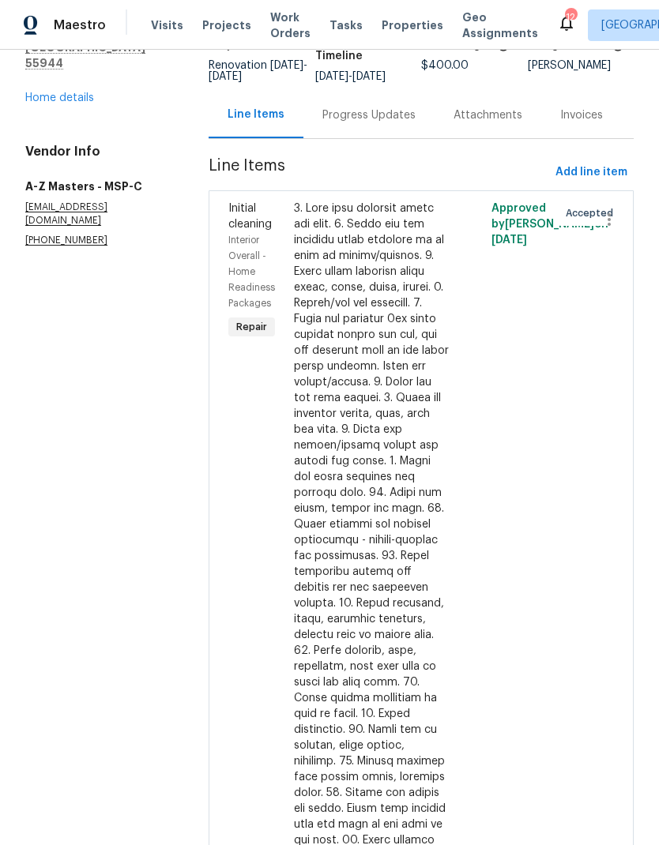
scroll to position [122, 0]
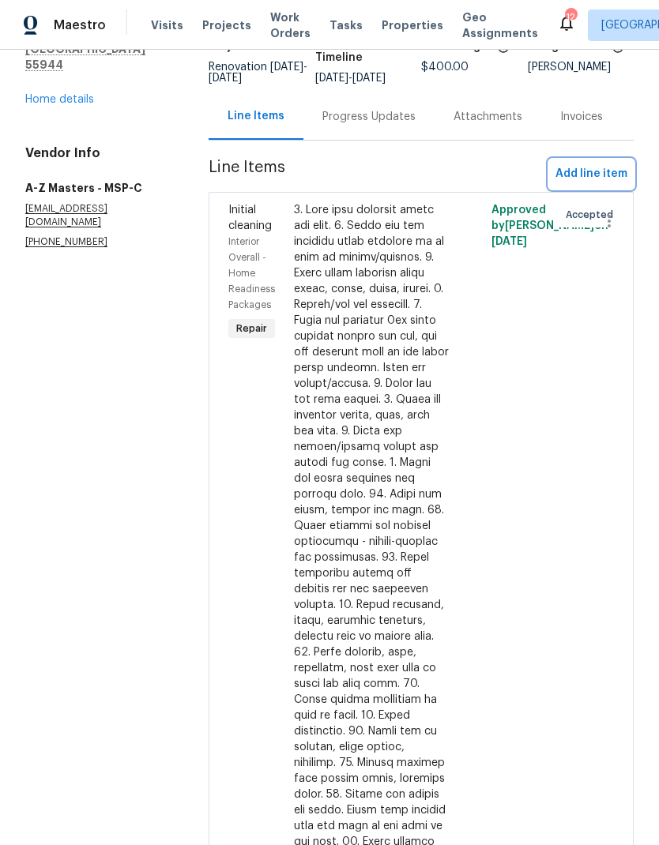
click at [583, 172] on span "Add line item" at bounding box center [591, 174] width 72 height 20
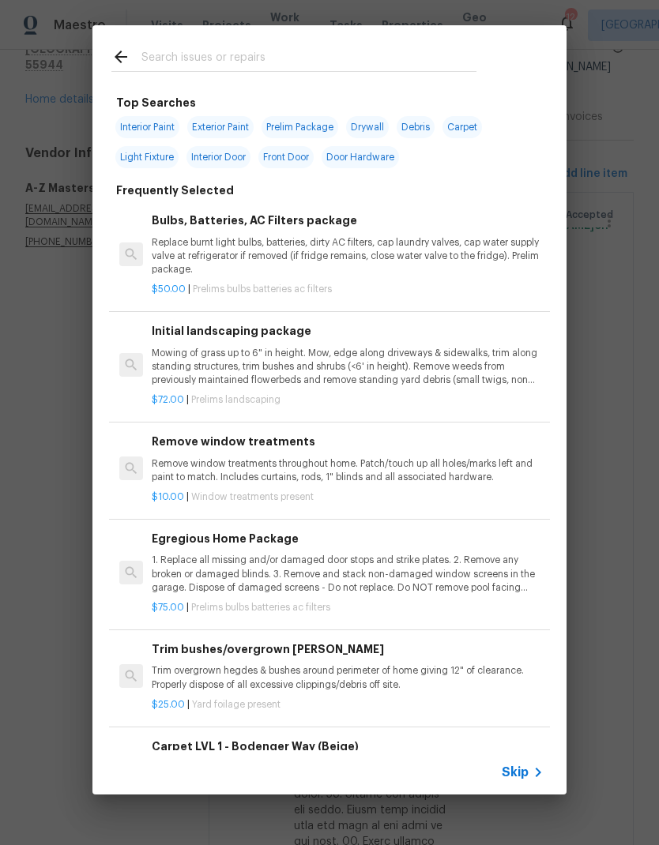
click at [162, 64] on input "text" at bounding box center [308, 59] width 335 height 24
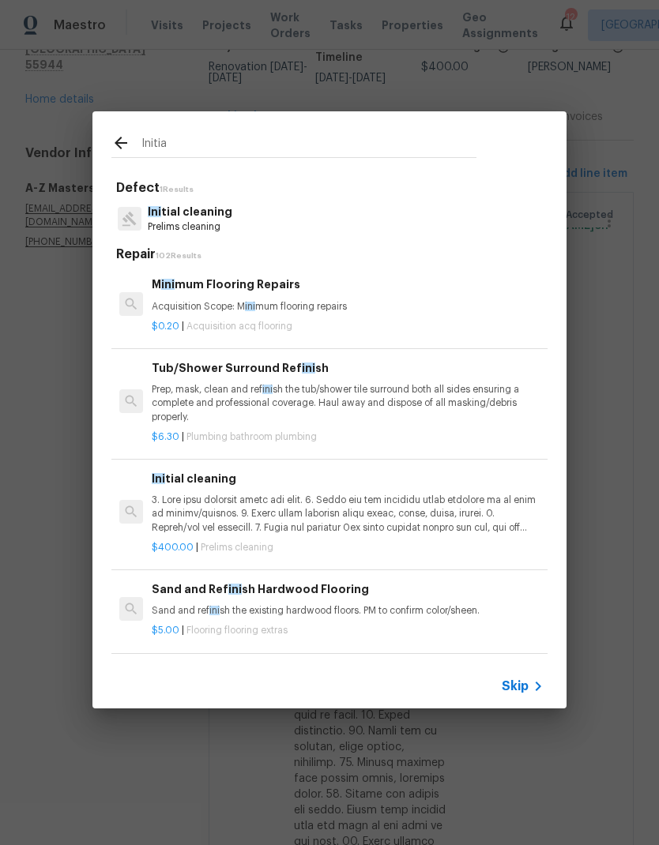
type input "Initial"
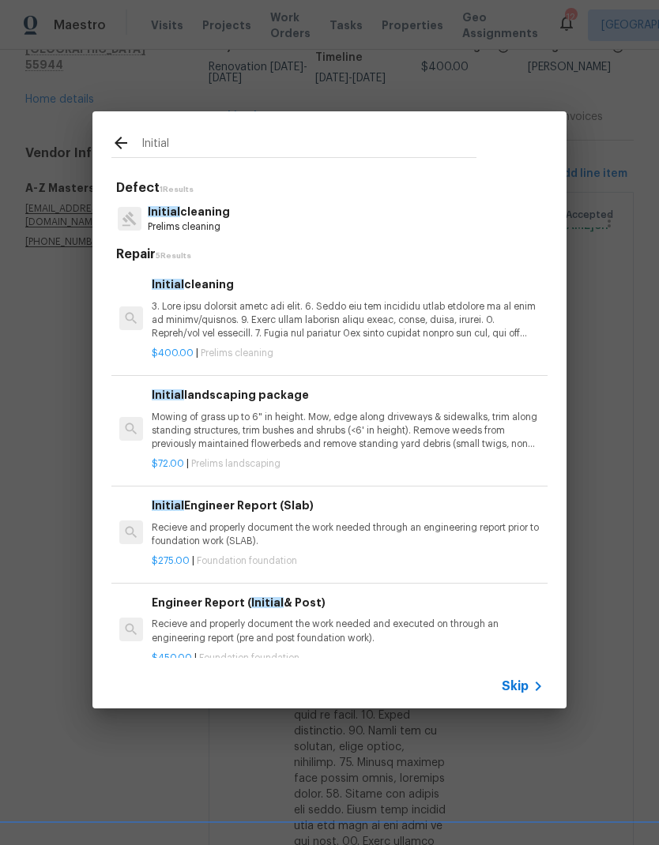
click at [166, 216] on span "Initial" at bounding box center [164, 211] width 32 height 11
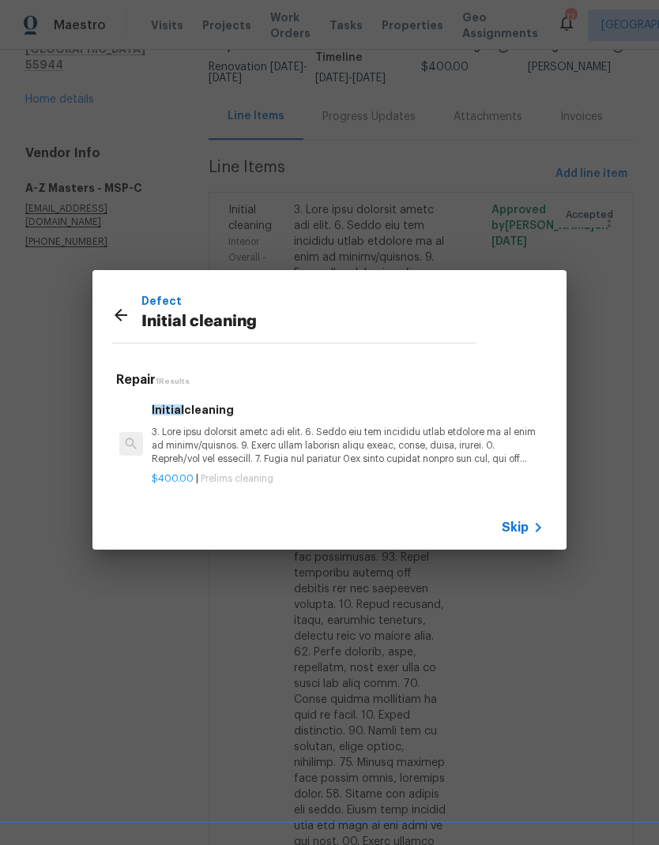
click at [513, 532] on span "Skip" at bounding box center [515, 528] width 27 height 16
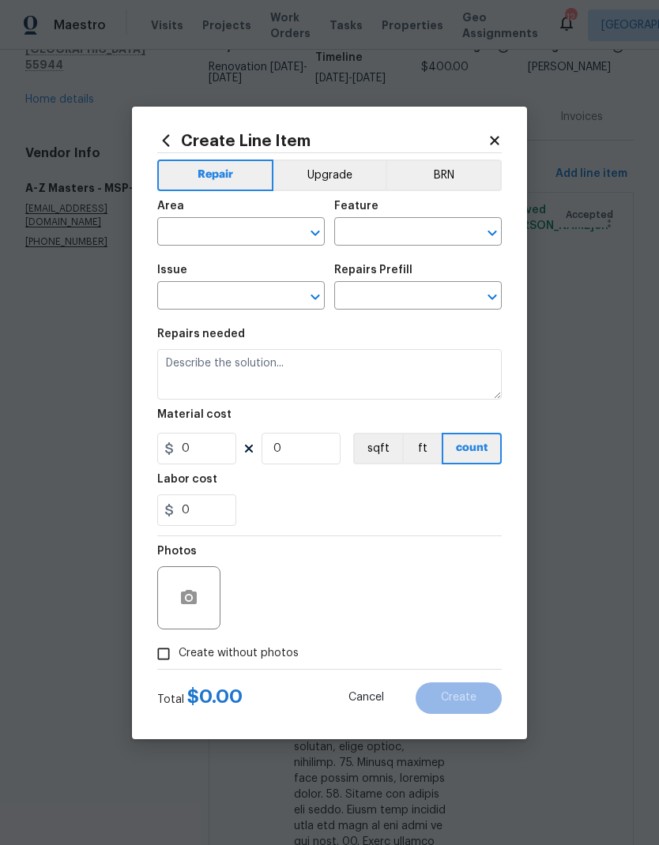
click at [495, 133] on icon at bounding box center [494, 140] width 14 height 14
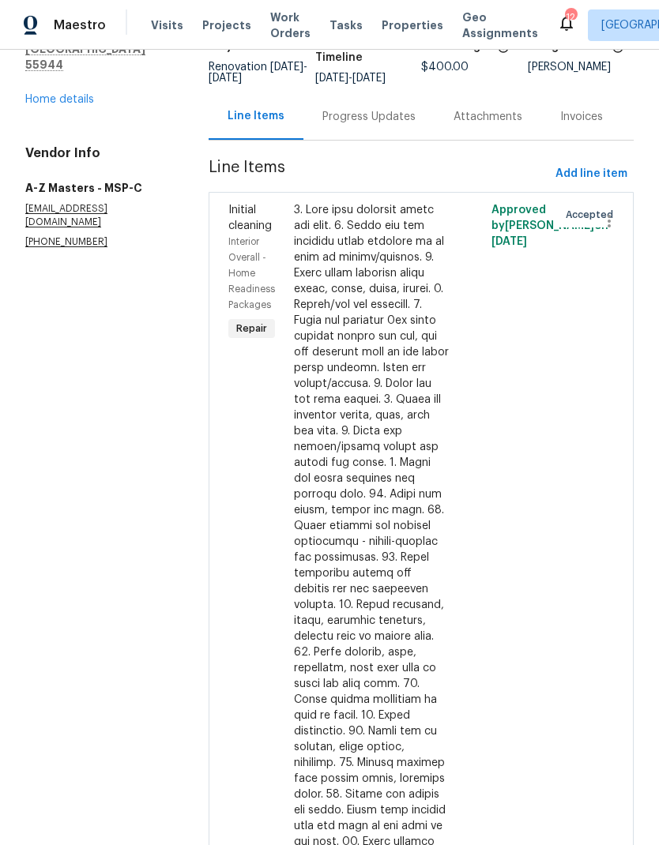
click at [322, 120] on div "Progress Updates" at bounding box center [368, 117] width 93 height 16
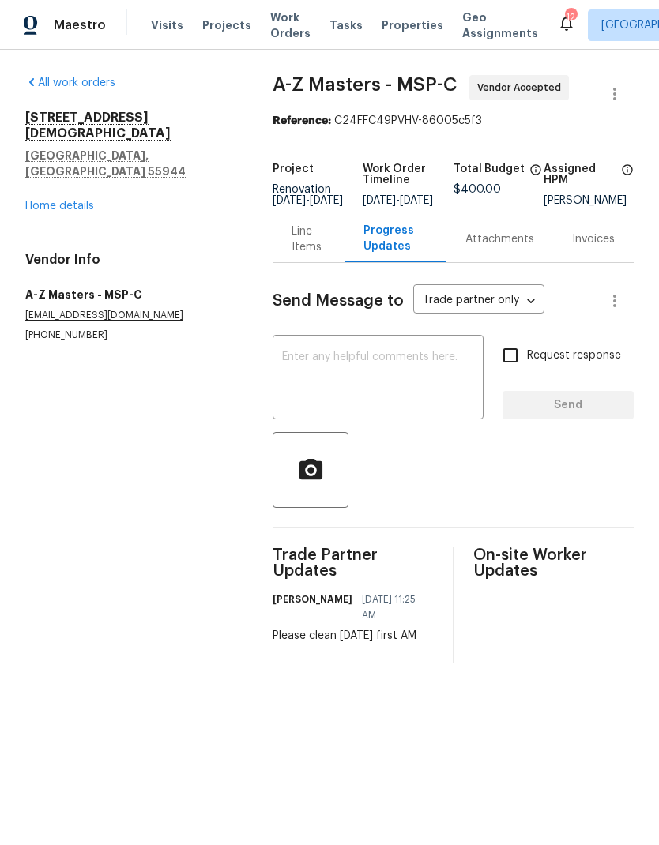
click at [285, 378] on textarea at bounding box center [378, 378] width 192 height 55
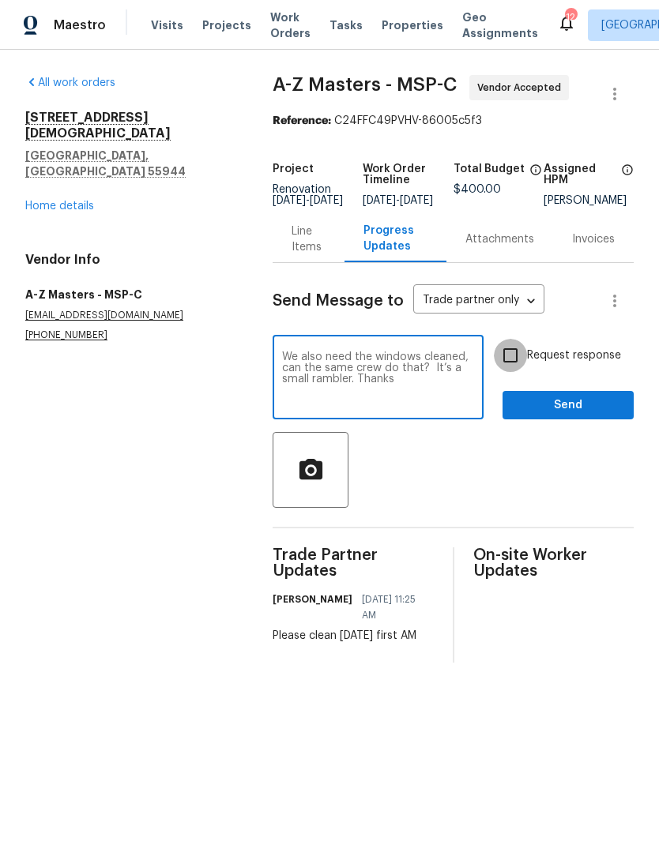
type textarea "We also need the windows cleaned, can the same crew do that? It’s a small rambl…"
click at [518, 368] on input "Request response" at bounding box center [510, 355] width 33 height 33
checkbox input "true"
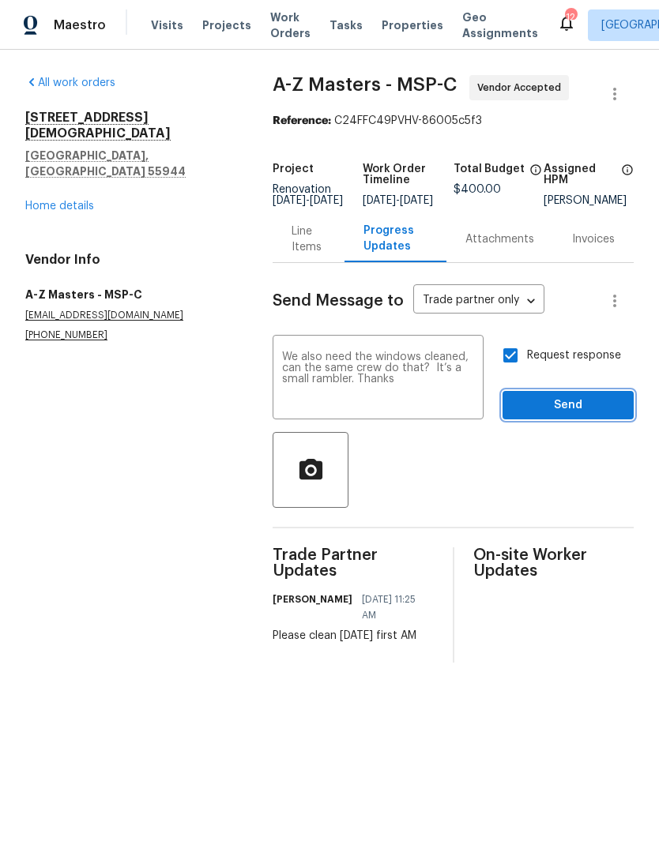
click at [560, 415] on span "Send" at bounding box center [568, 406] width 106 height 20
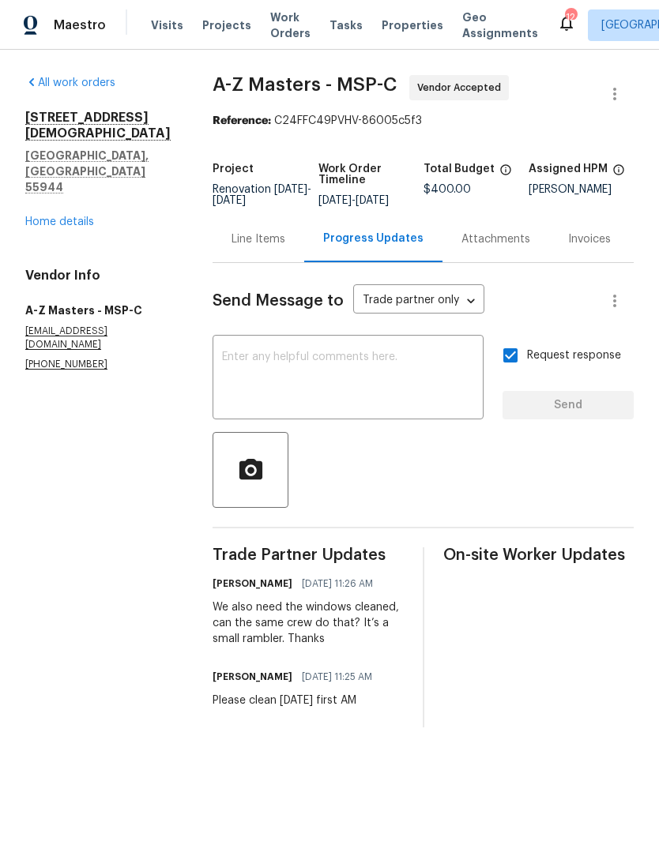
click at [246, 247] on div "Line Items" at bounding box center [258, 239] width 54 height 16
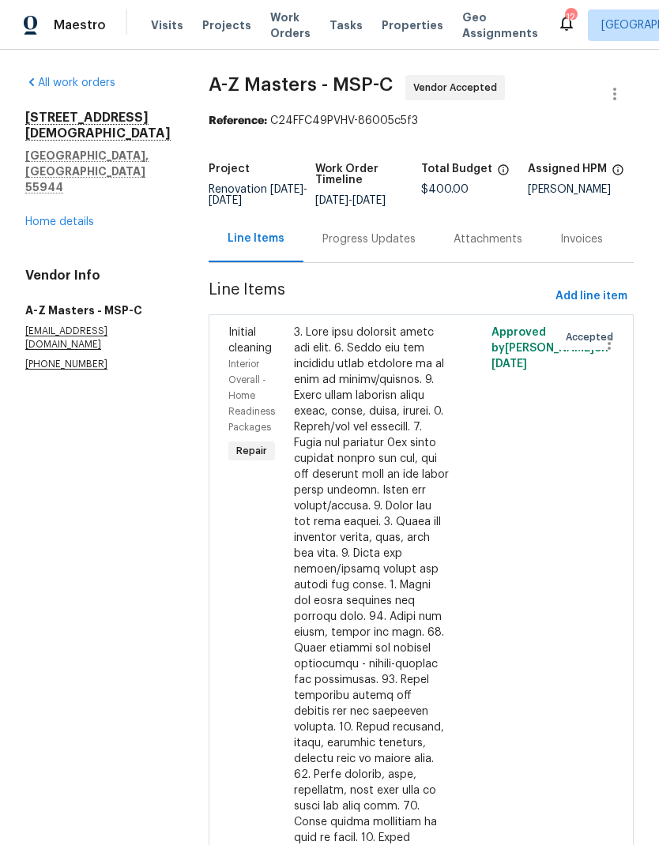
click at [294, 619] on div at bounding box center [371, 720] width 155 height 790
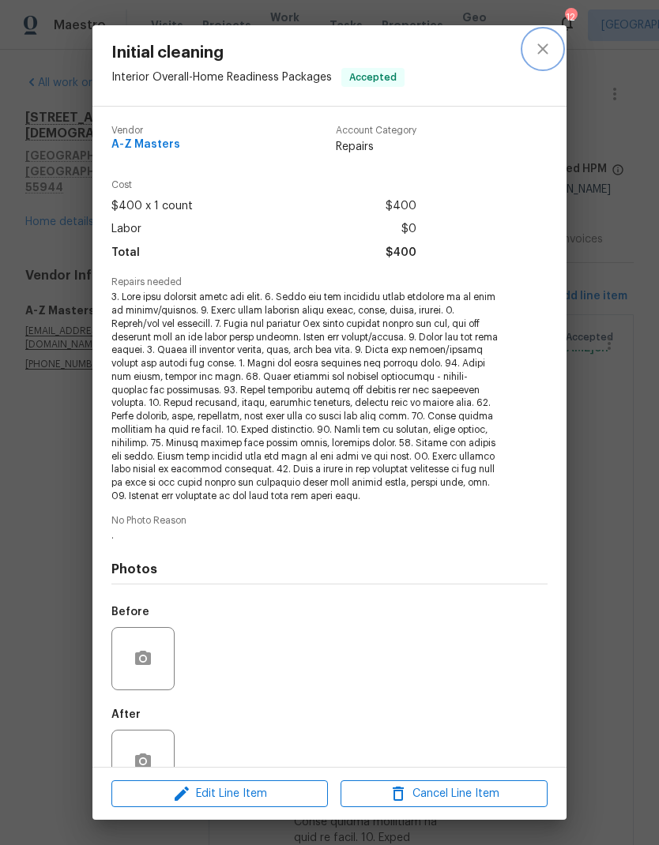
click at [541, 35] on button "close" at bounding box center [543, 49] width 38 height 38
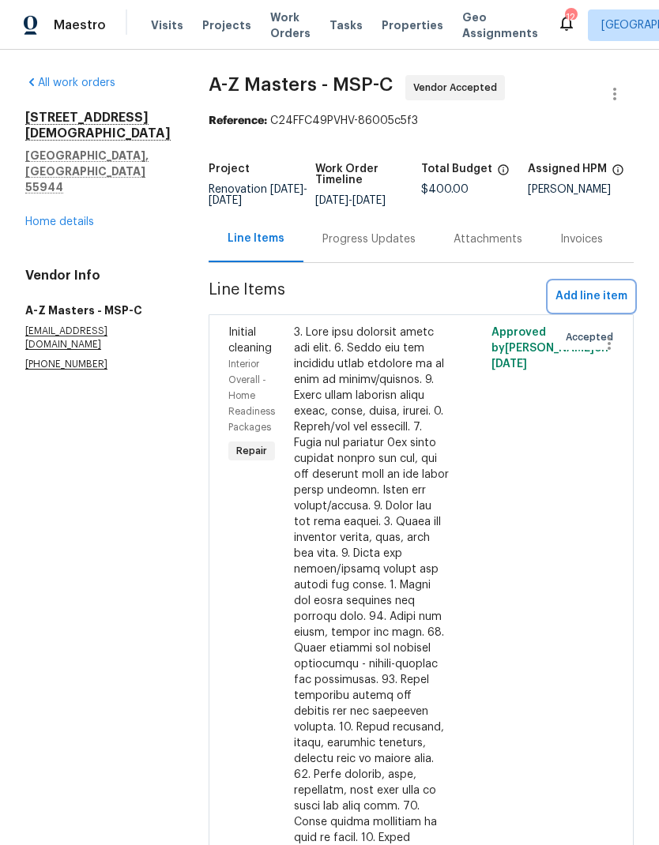
click at [577, 291] on span "Add line item" at bounding box center [591, 297] width 72 height 20
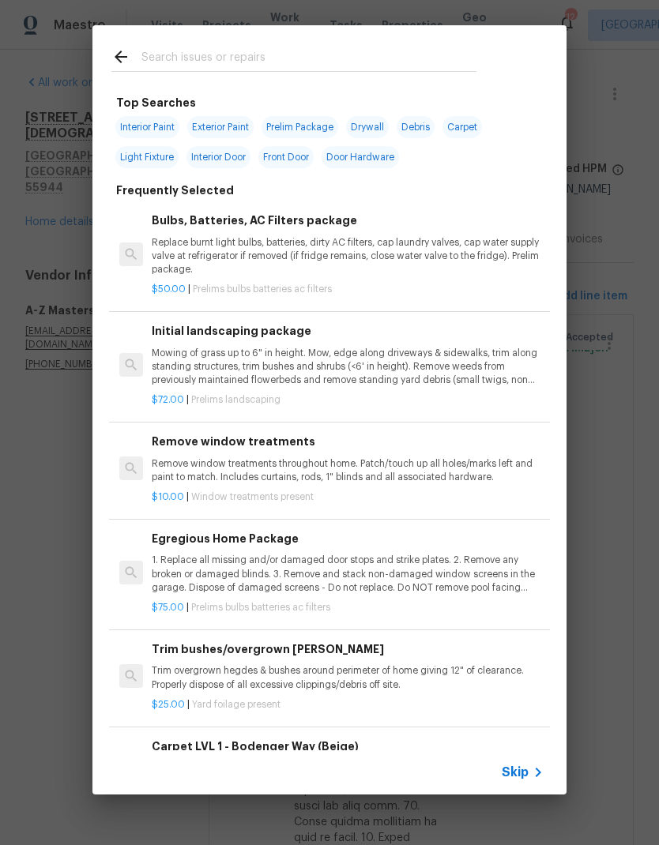
click at [168, 70] on input "text" at bounding box center [308, 59] width 335 height 24
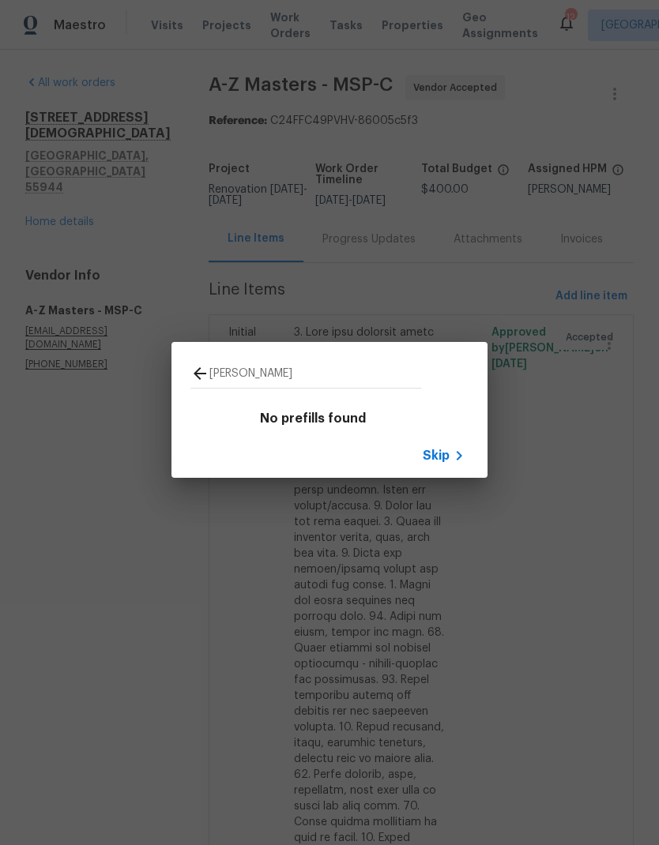
type input "Inital"
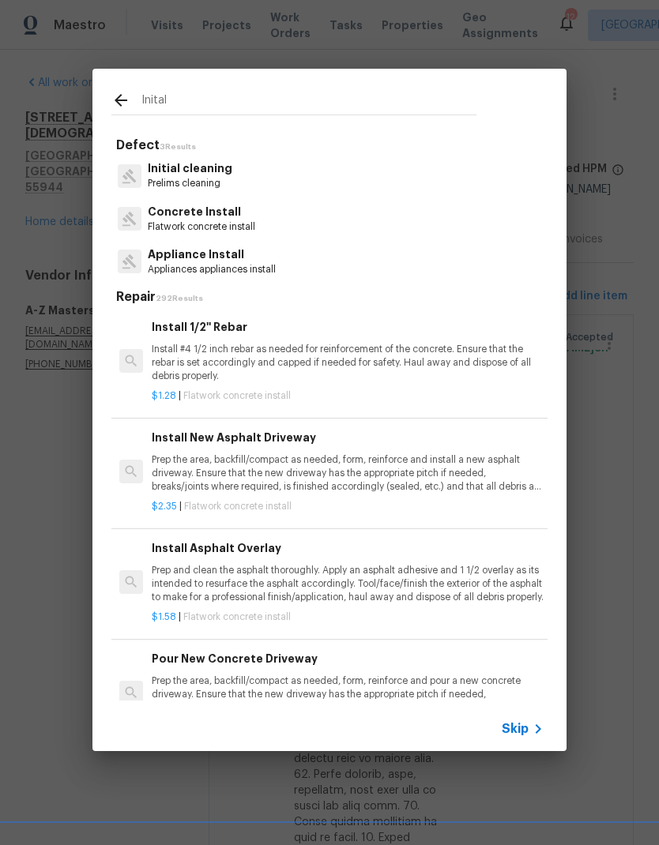
click at [167, 174] on p "Initial cleaning" at bounding box center [190, 168] width 85 height 17
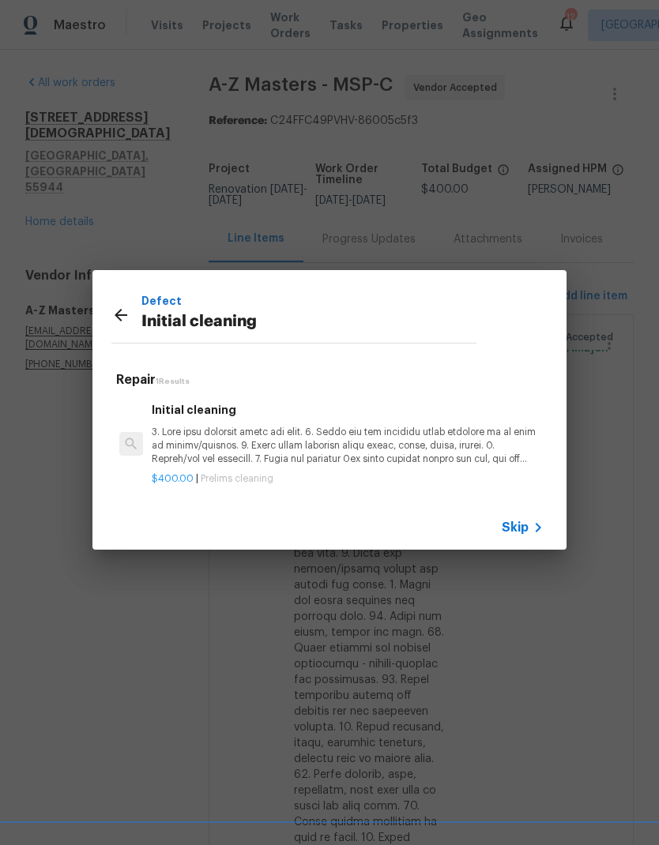
click at [167, 445] on p at bounding box center [348, 446] width 392 height 40
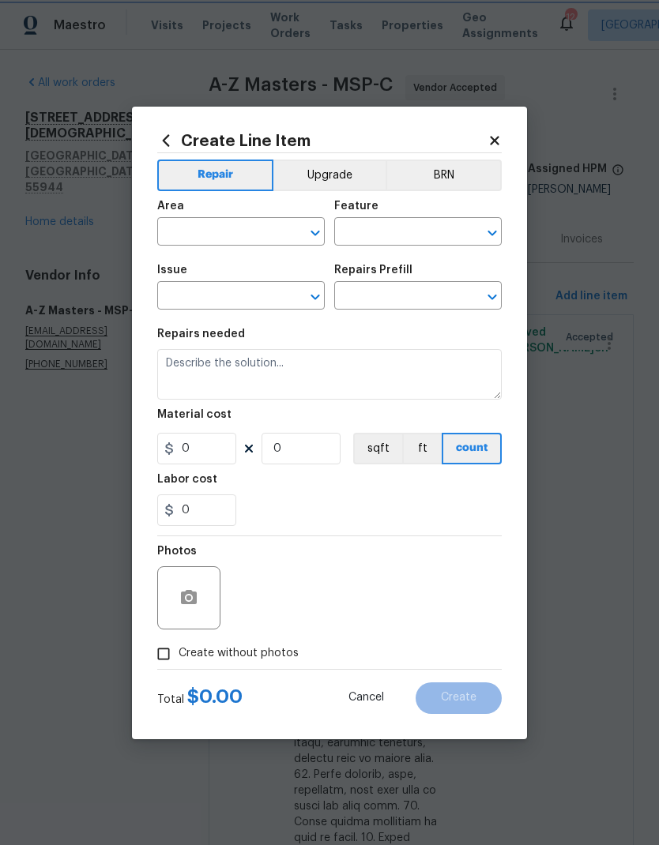
type input "Home Readiness Packages"
type input "Initial cleaning"
type input "Initial cleaning $400.00"
type textarea "1. Wipe down exterior doors and trim. 2. Clean out all exterior light fixtures …"
type input "400"
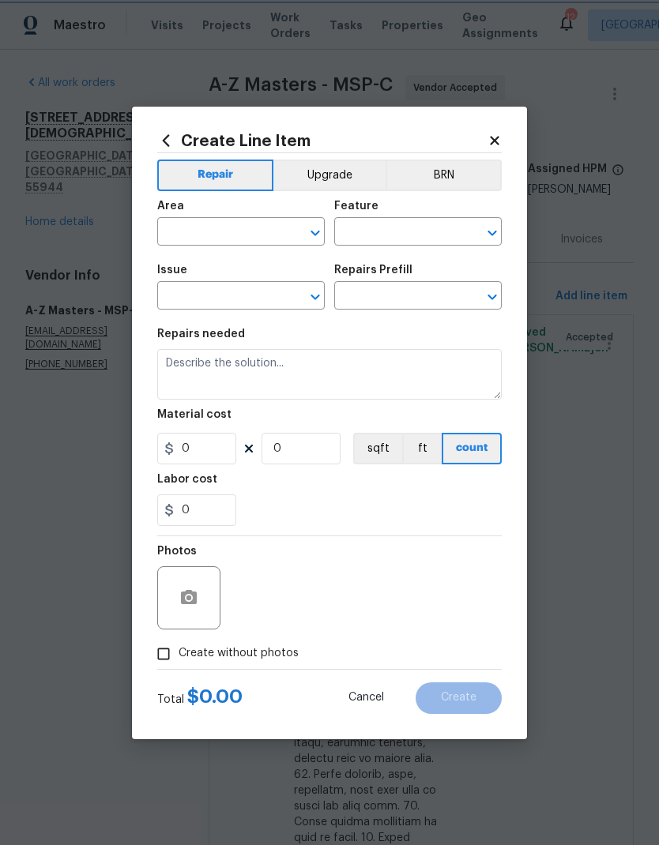
type input "1"
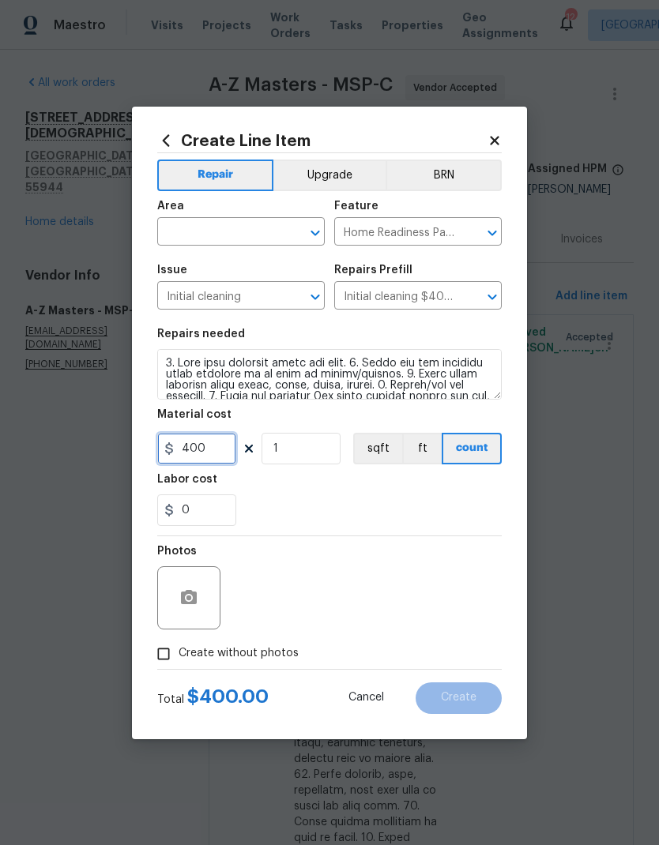
click at [214, 457] on input "400" at bounding box center [196, 449] width 79 height 32
type input "250"
click at [493, 140] on icon at bounding box center [494, 140] width 9 height 9
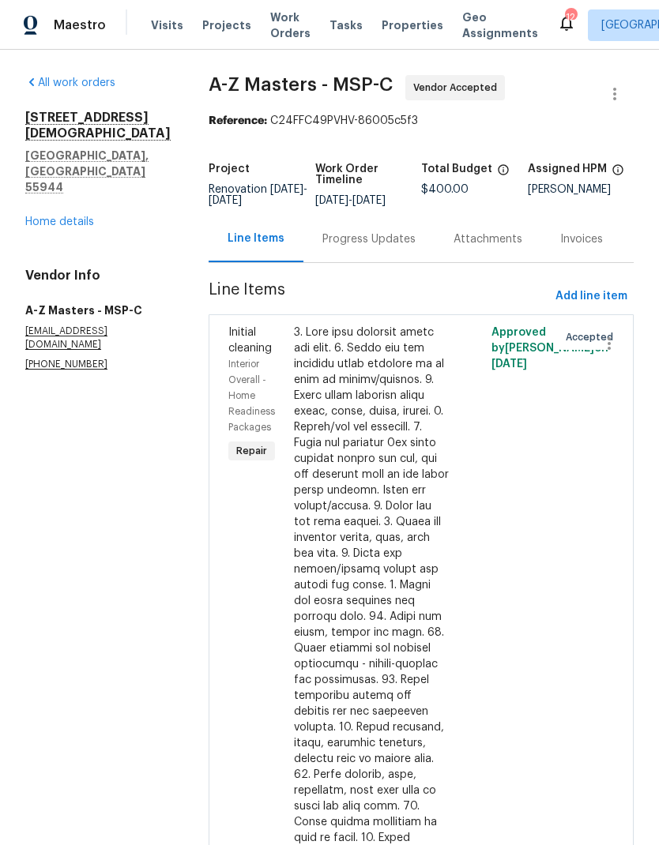
click at [43, 227] on link "Home details" at bounding box center [59, 221] width 69 height 11
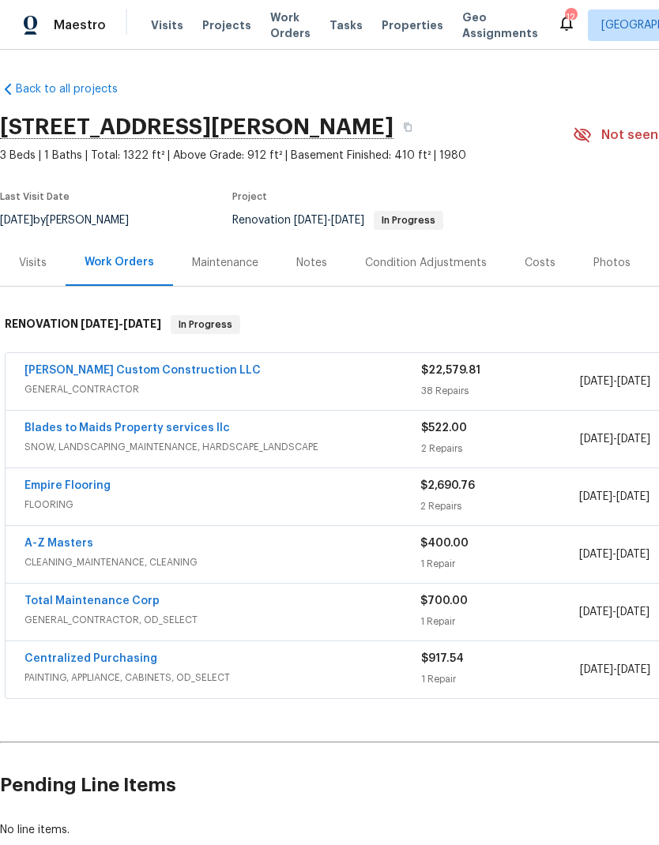
click at [38, 490] on link "Empire Flooring" at bounding box center [67, 485] width 86 height 11
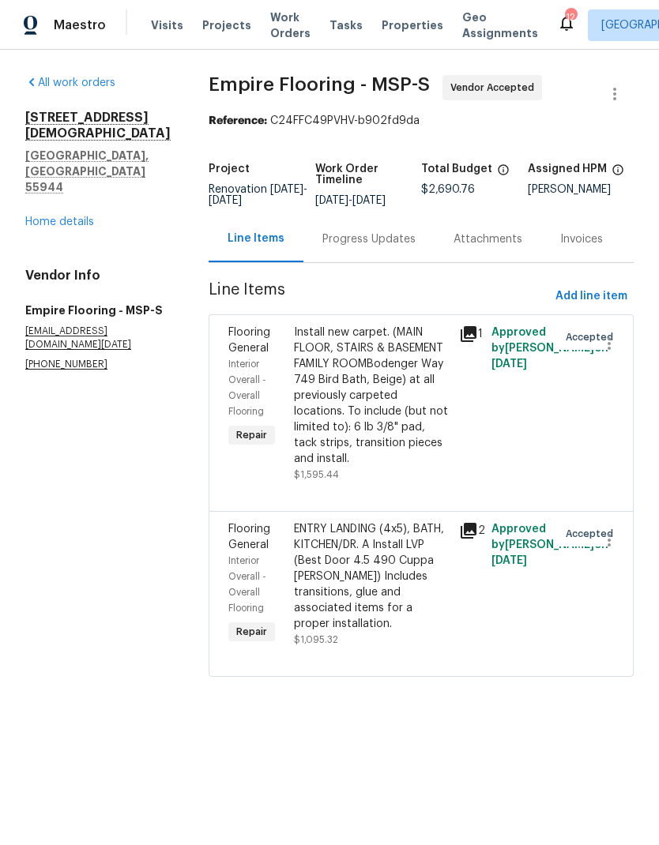
click at [334, 247] on div "Progress Updates" at bounding box center [368, 239] width 93 height 16
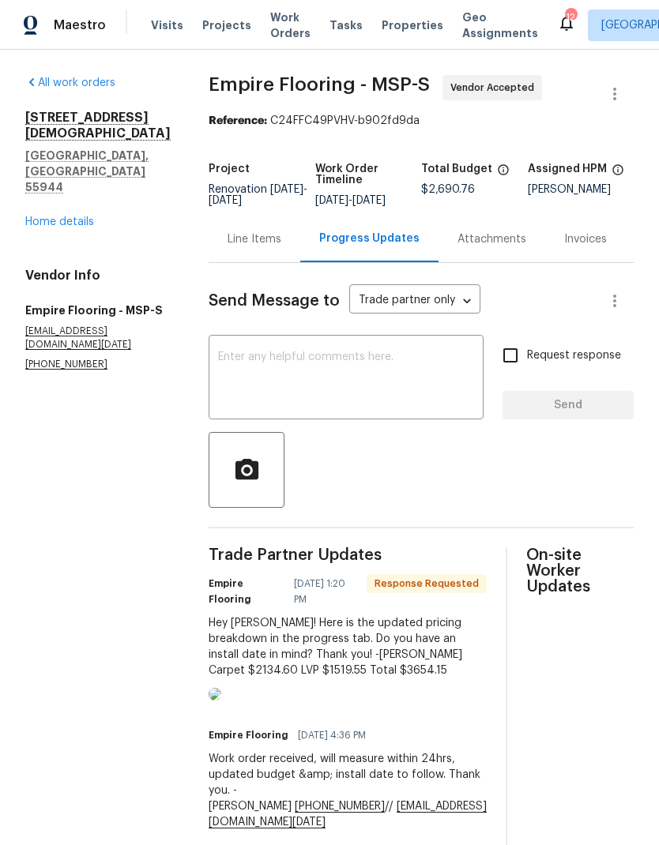
click at [257, 378] on textarea at bounding box center [346, 378] width 256 height 55
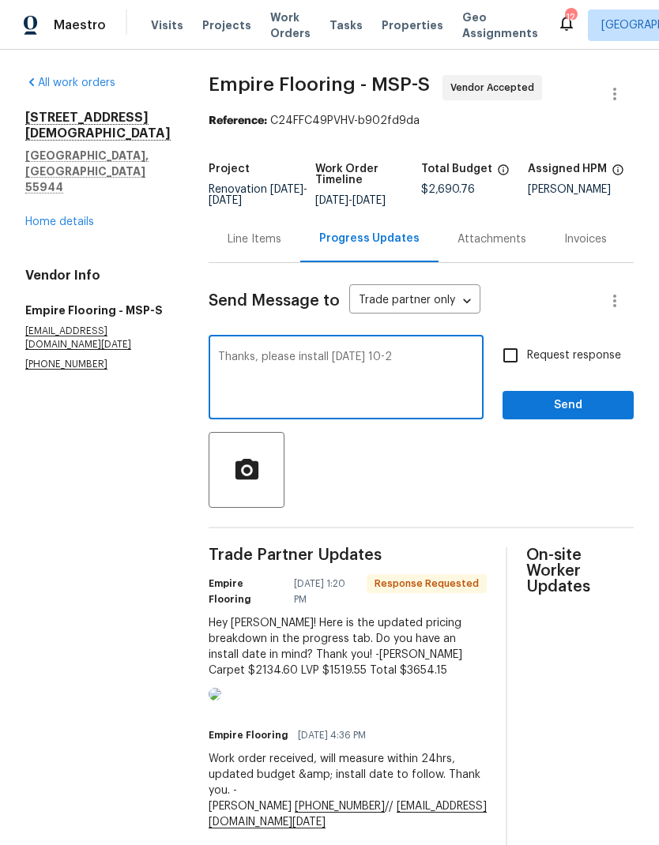
type textarea "Thanks, please install [DATE] 10-2"
click at [512, 372] on input "Request response" at bounding box center [510, 355] width 33 height 33
checkbox input "true"
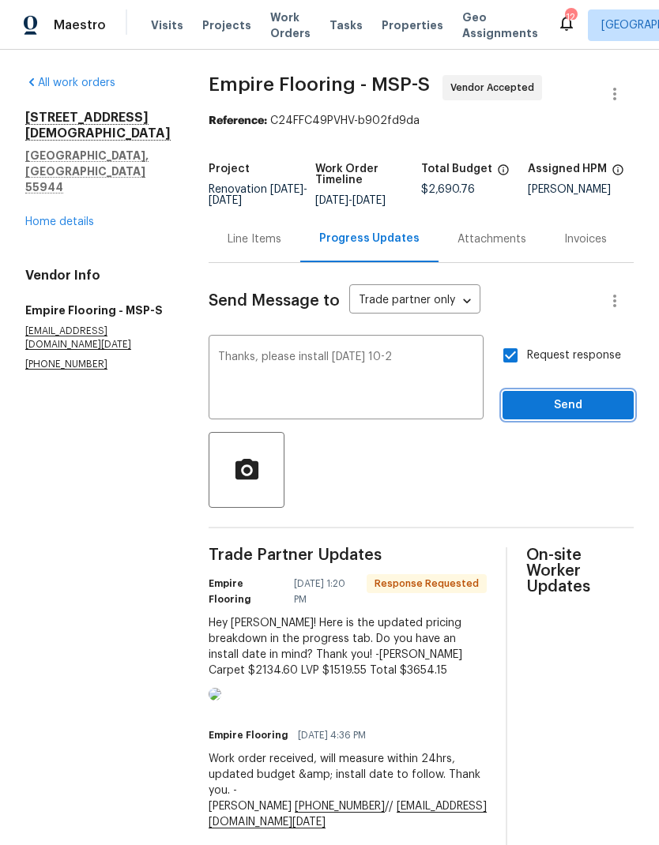
click at [576, 415] on span "Send" at bounding box center [568, 406] width 106 height 20
